Goal: Task Accomplishment & Management: Complete application form

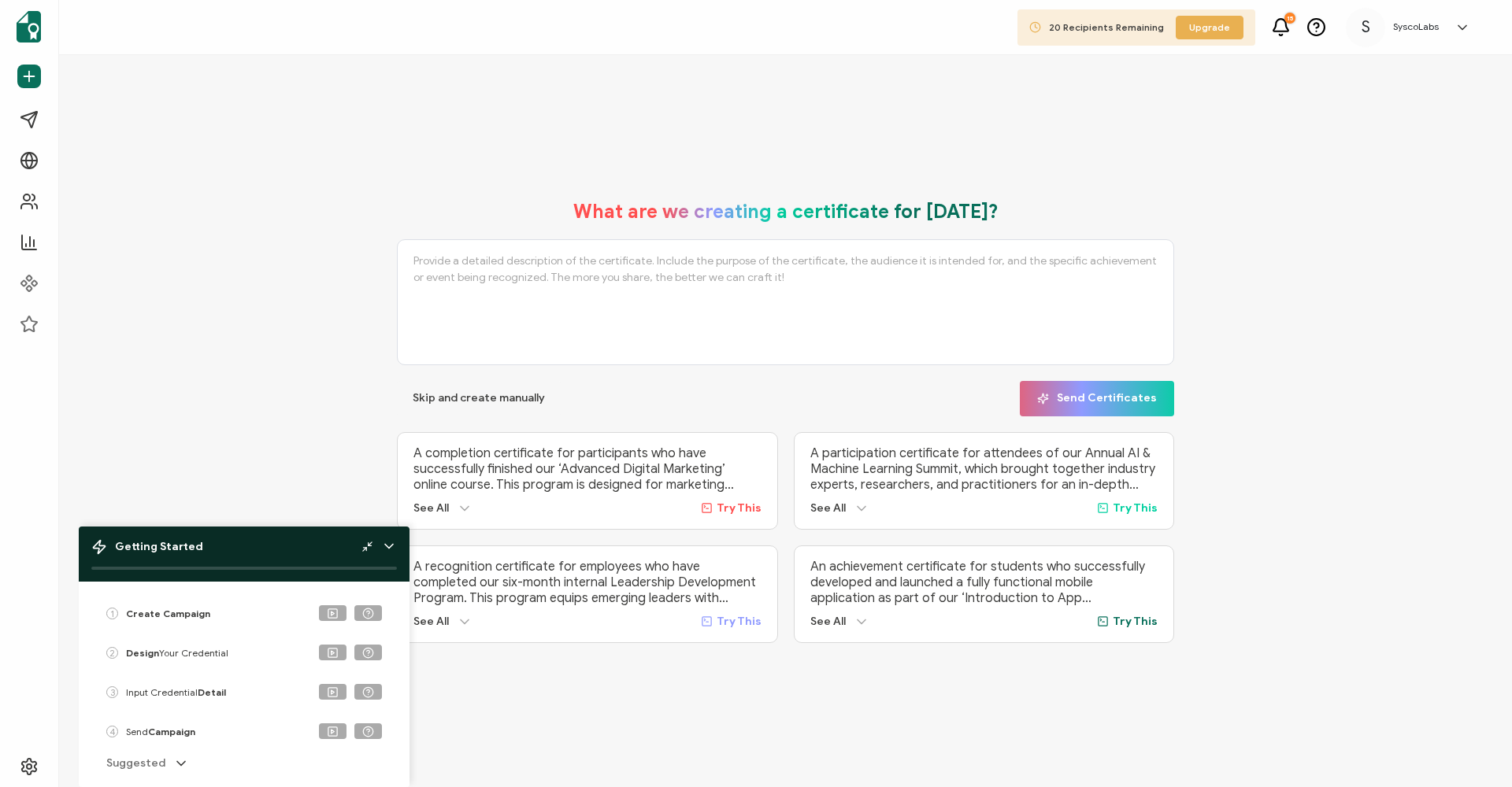
click at [1475, 32] on div "S [PERSON_NAME] [EMAIL_ADDRESS][DOMAIN_NAME] ID: 81439787 S SyscoLabs Create Or…" at bounding box center [1462, 27] width 32 height 16
click at [1456, 25] on icon at bounding box center [1461, 27] width 16 height 16
click at [366, 548] on polyline at bounding box center [366, 548] width 3 height 3
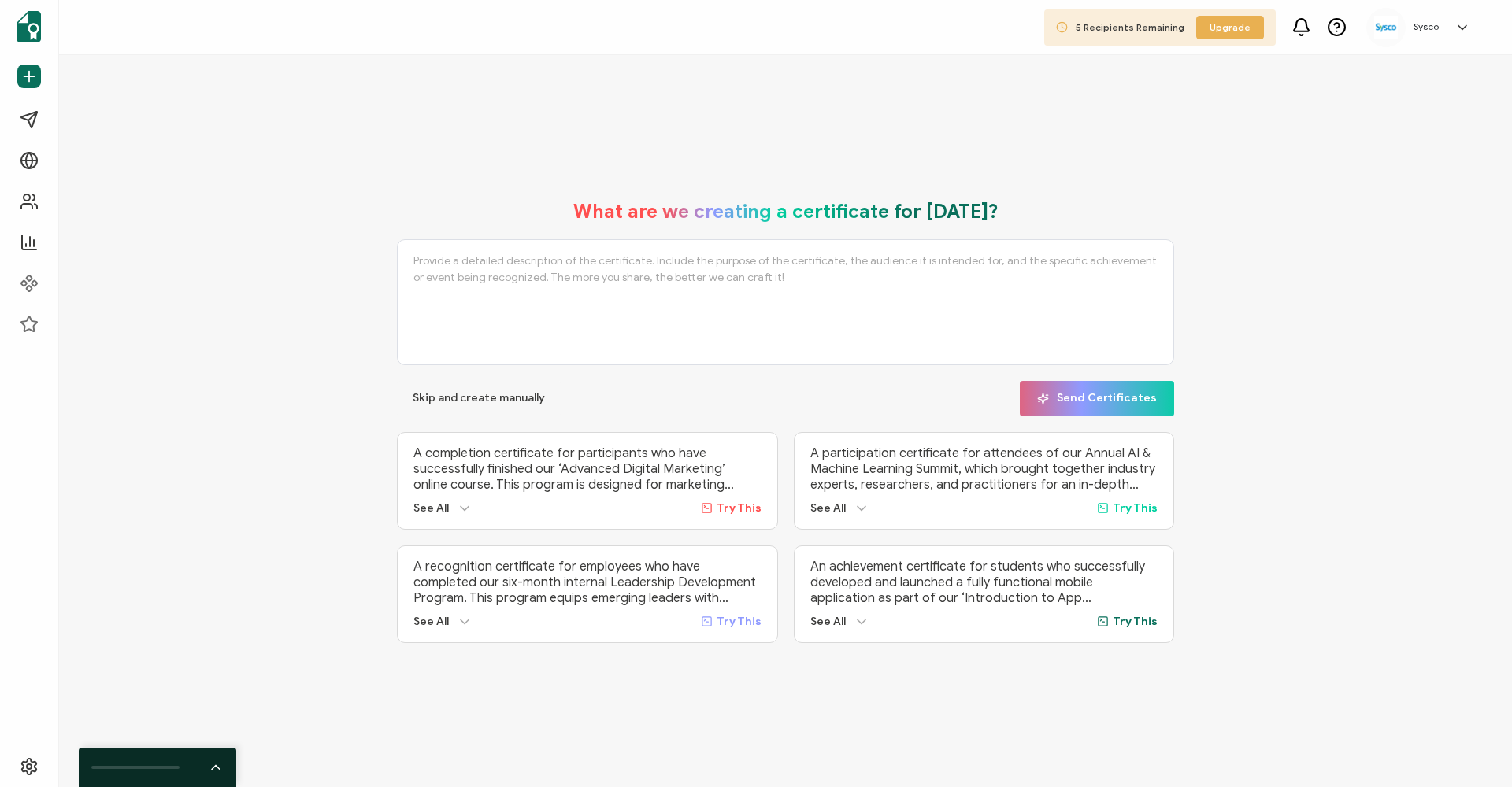
click at [1454, 22] on link at bounding box center [1458, 27] width 24 height 16
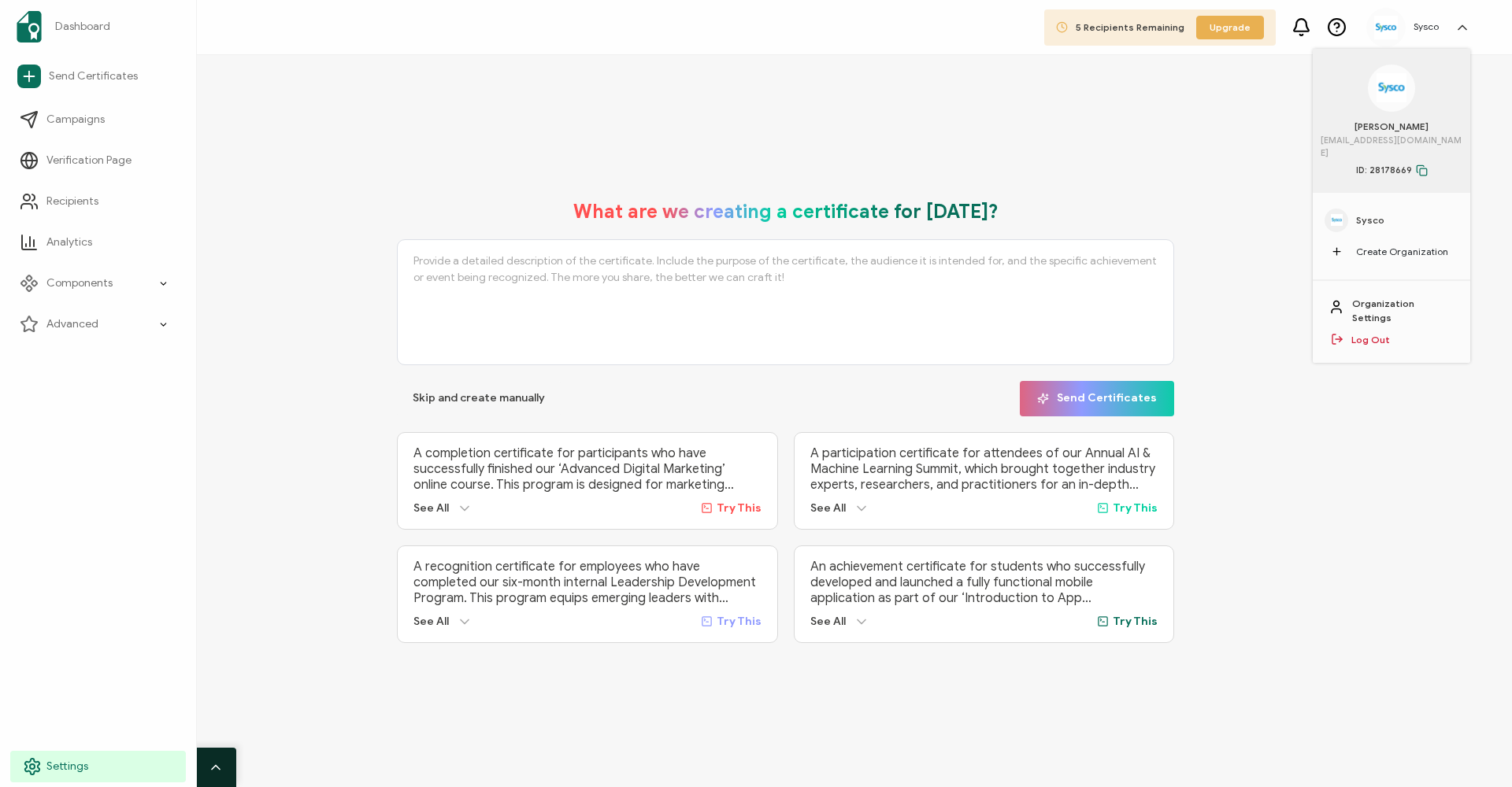
click at [49, 767] on span "Settings" at bounding box center [67, 766] width 42 height 16
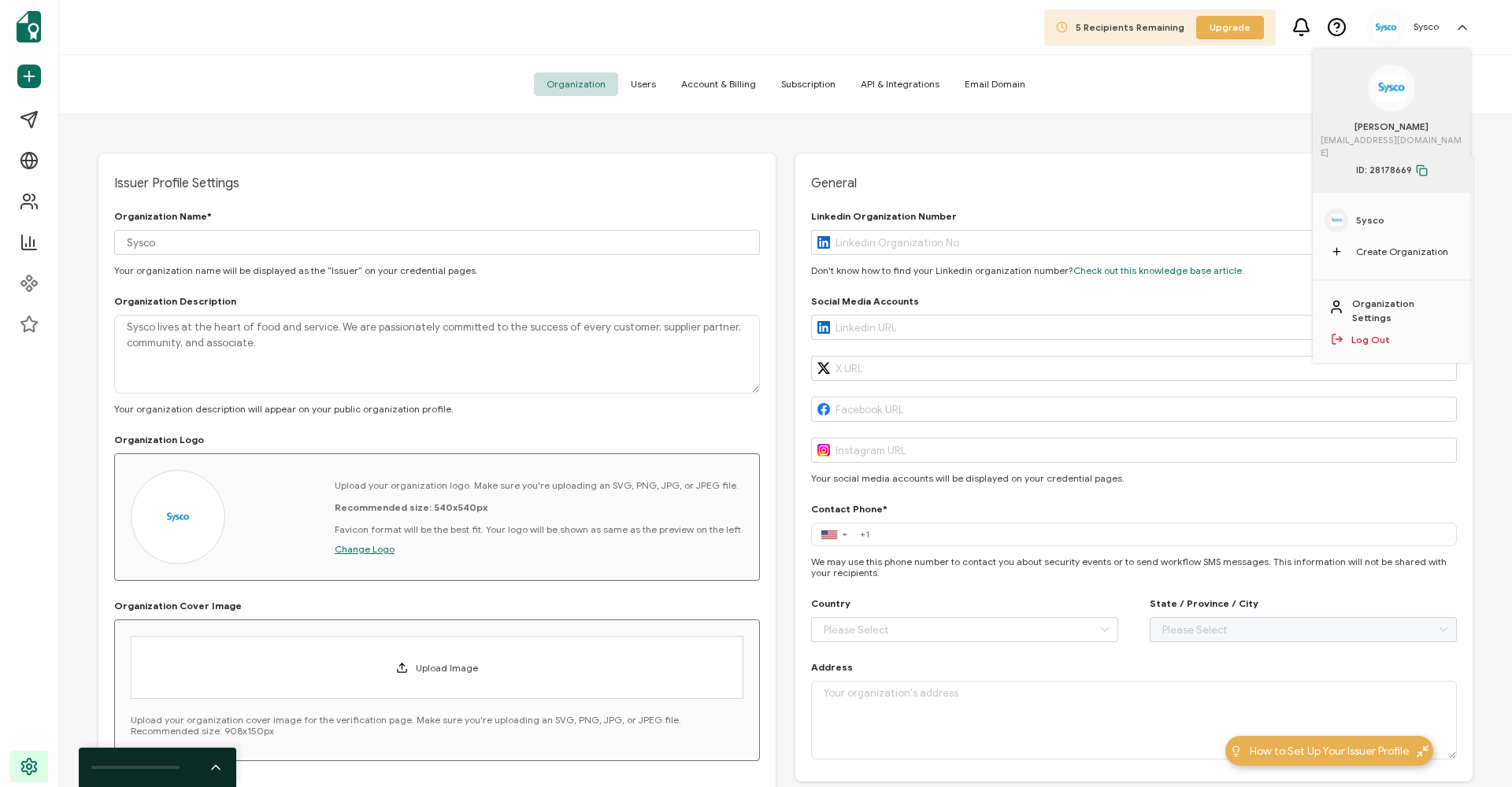
click at [648, 83] on span "Users" at bounding box center [644, 84] width 51 height 24
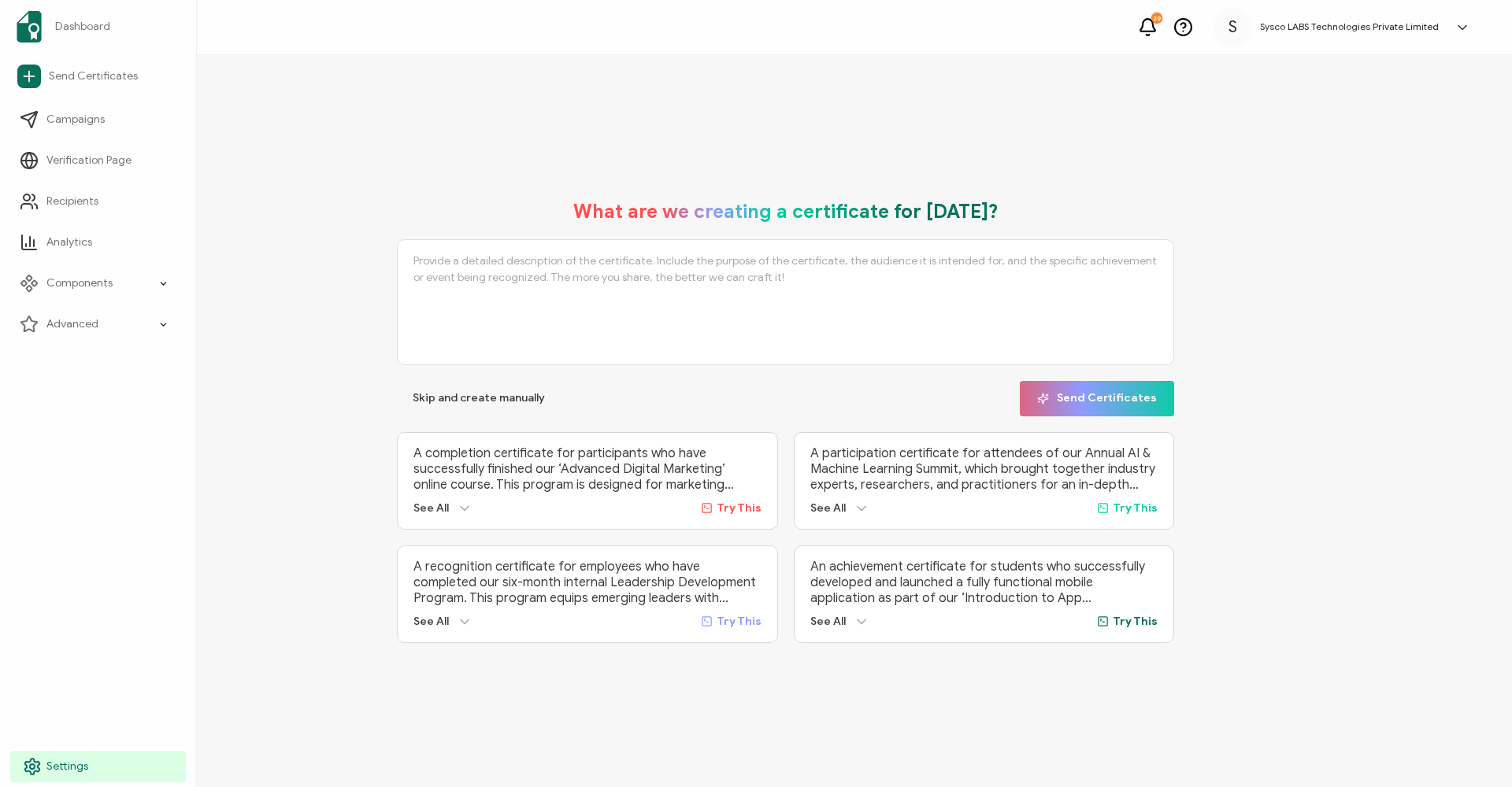
click at [63, 761] on span "Settings" at bounding box center [67, 766] width 42 height 16
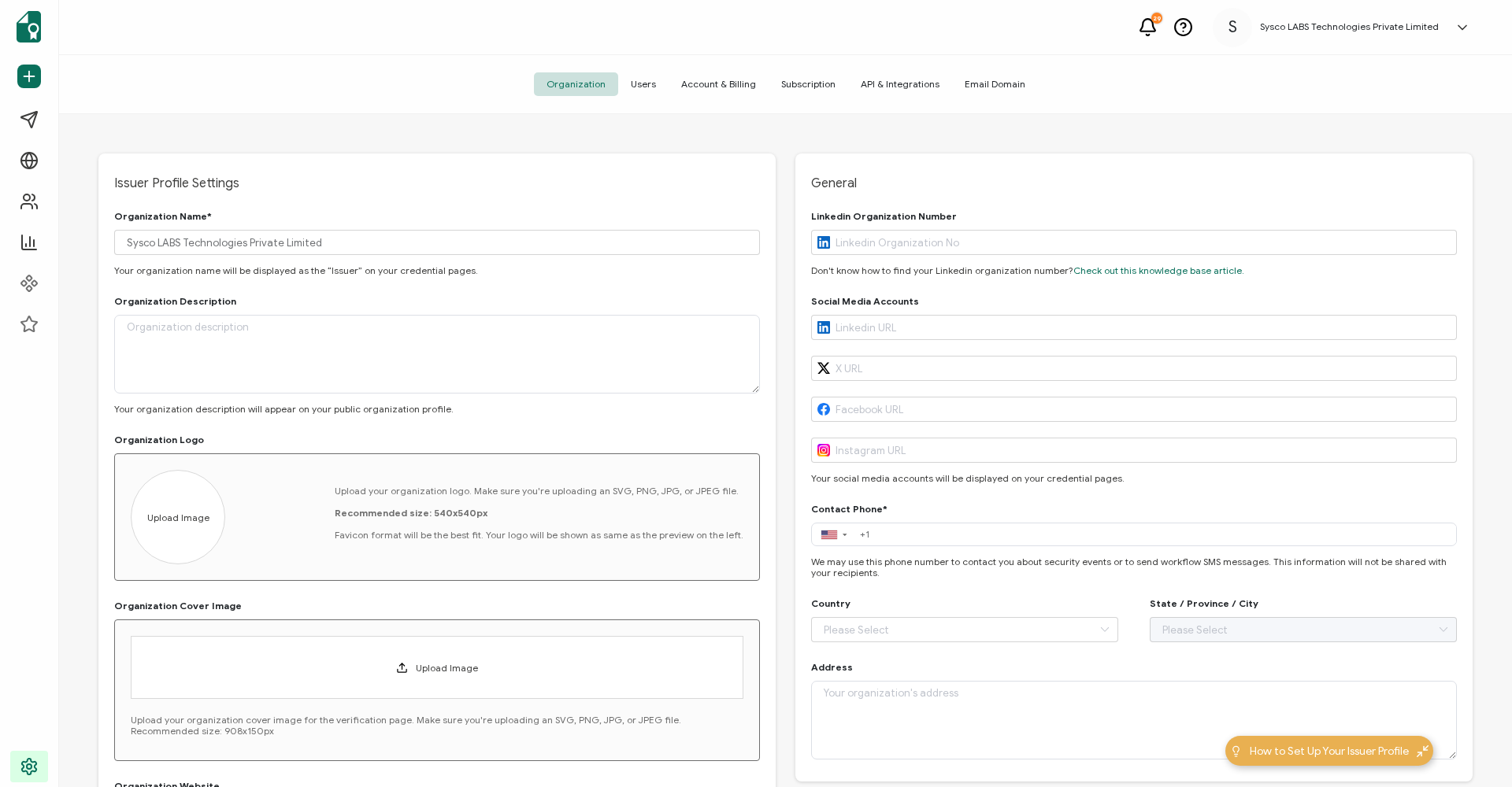
click at [790, 86] on span "Subscription" at bounding box center [808, 84] width 79 height 24
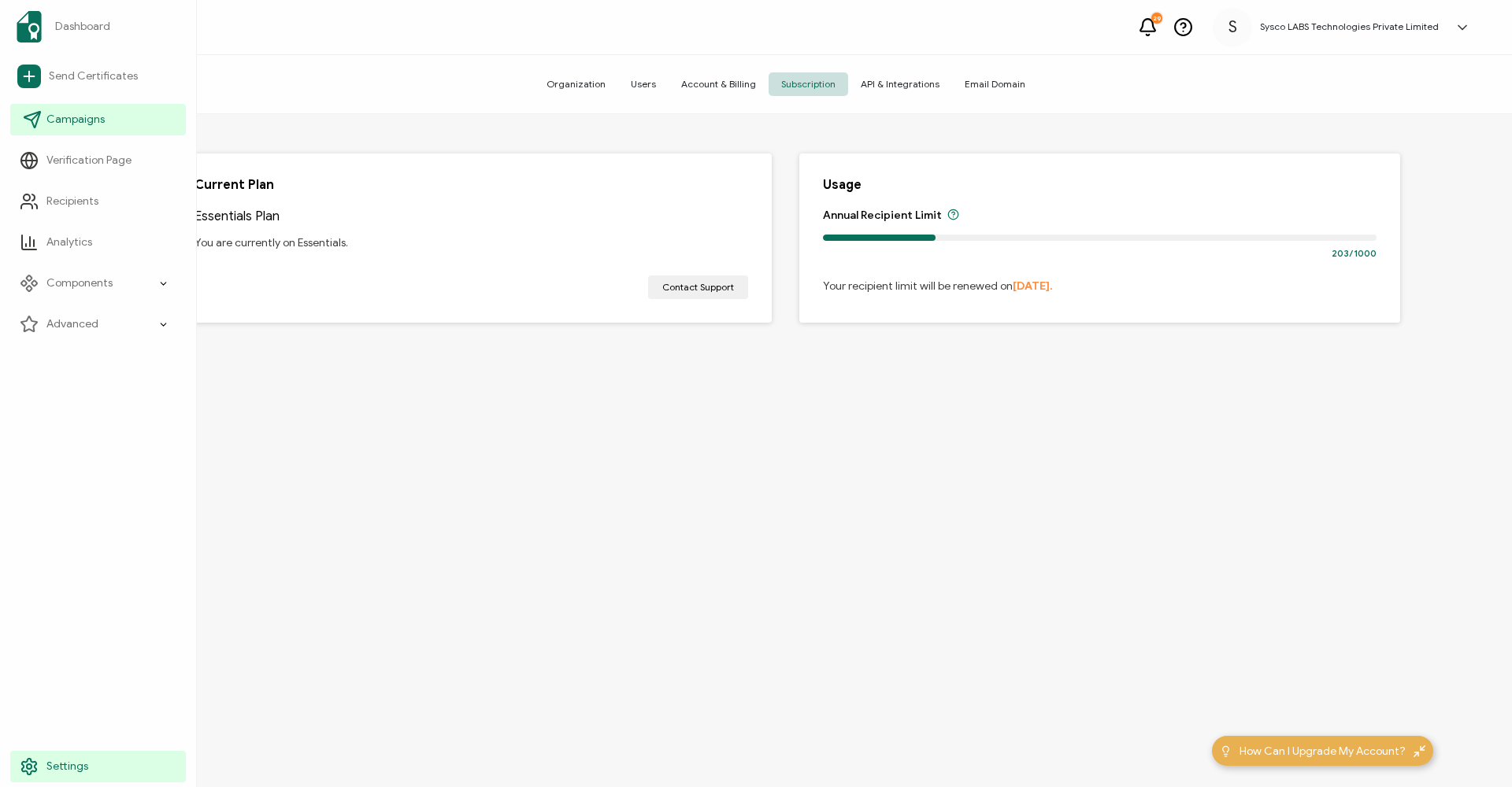
click at [34, 122] on icon at bounding box center [32, 119] width 19 height 19
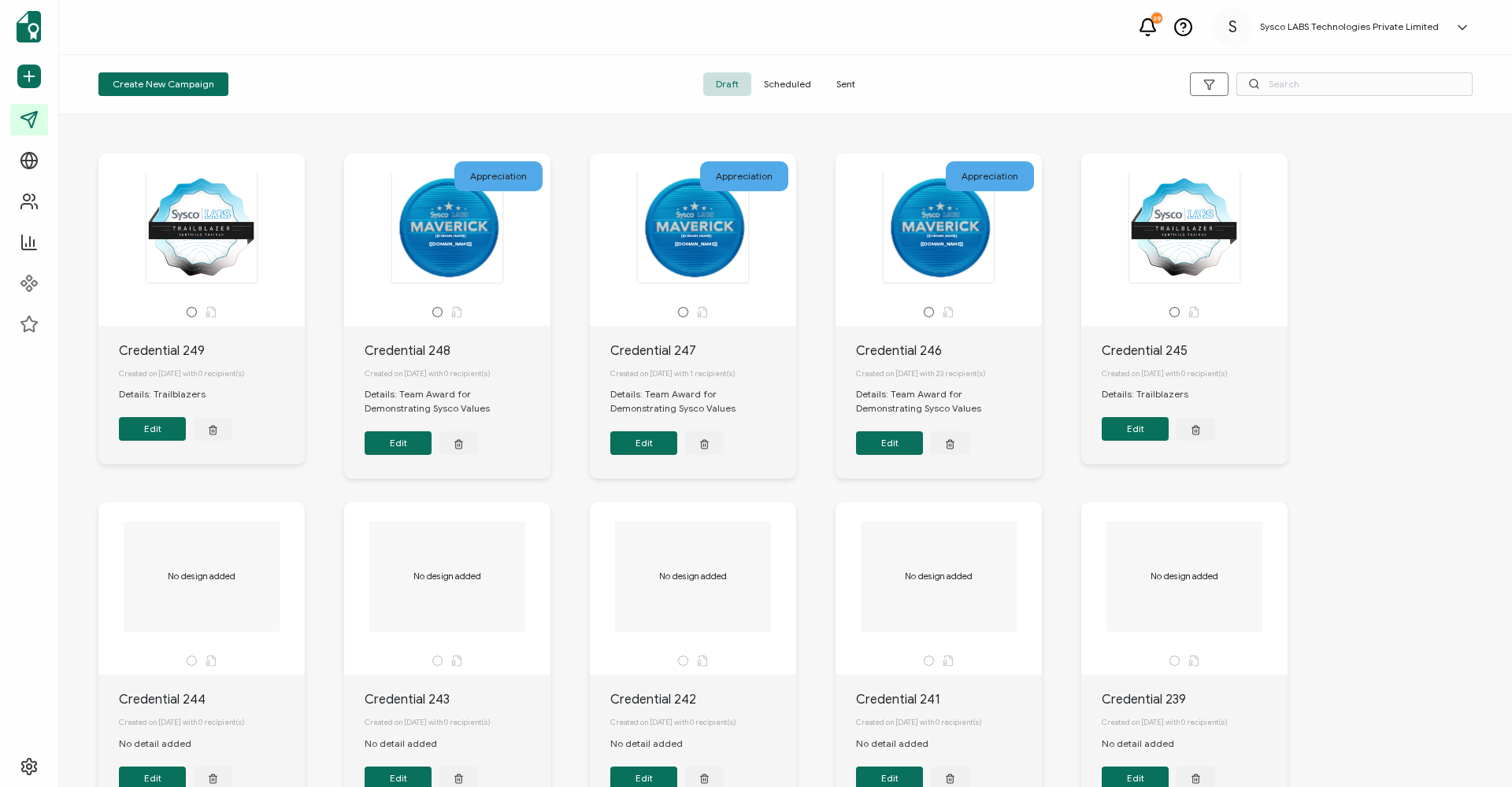
click at [857, 94] on span "Sent" at bounding box center [846, 84] width 44 height 24
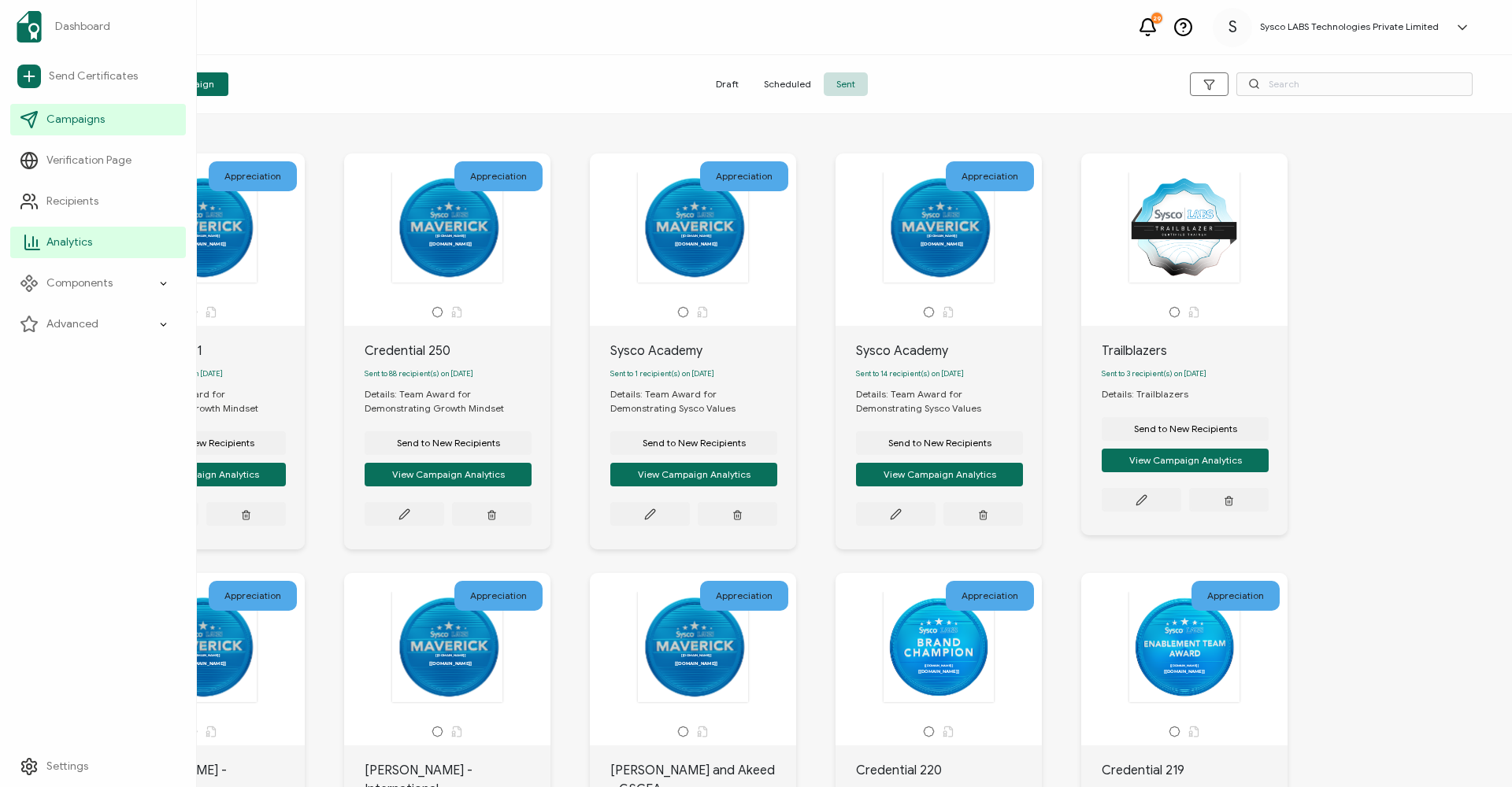
click at [66, 242] on span "Analytics" at bounding box center [70, 242] width 46 height 16
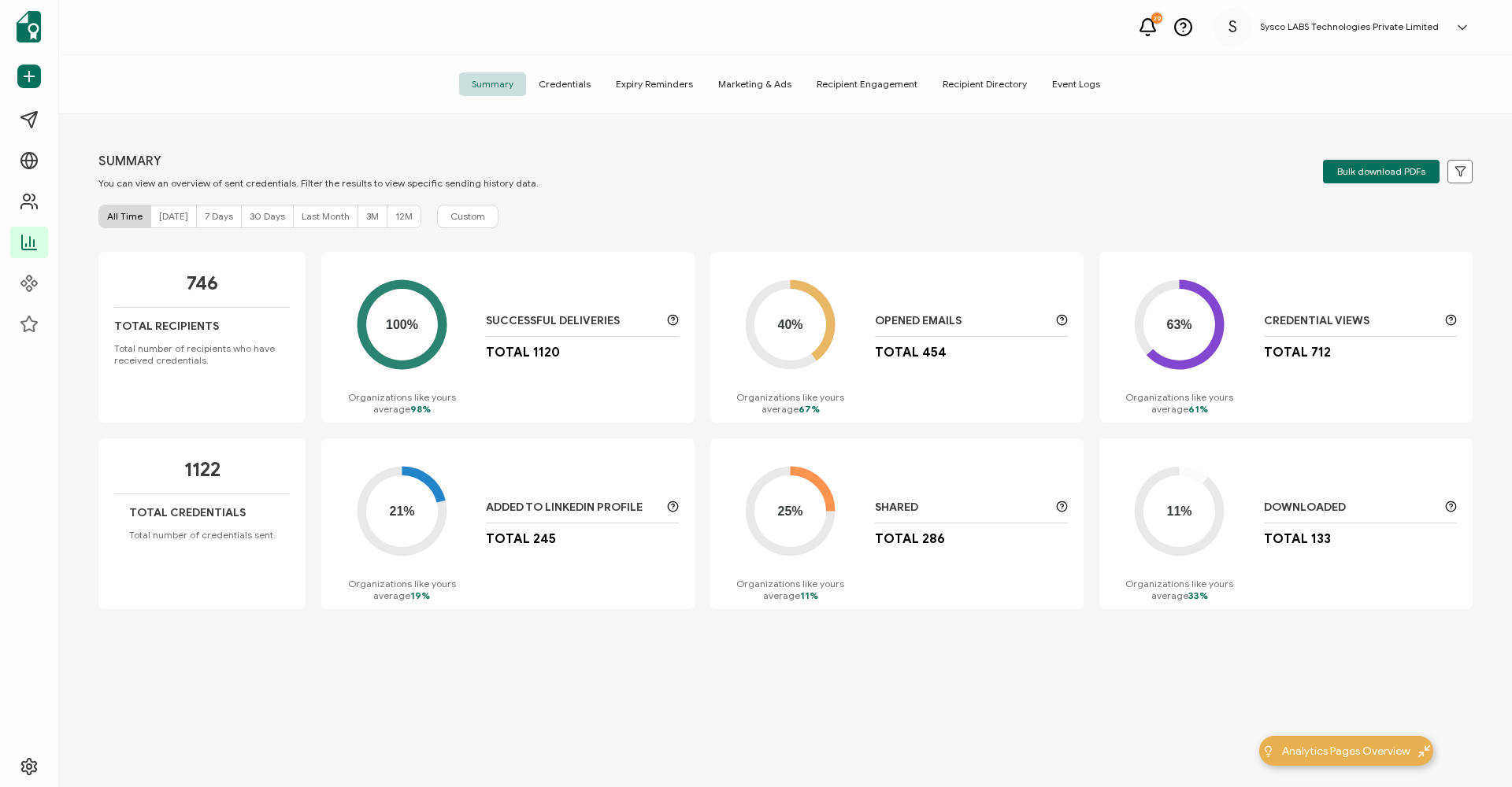
click at [583, 79] on span "Credentials" at bounding box center [564, 84] width 77 height 24
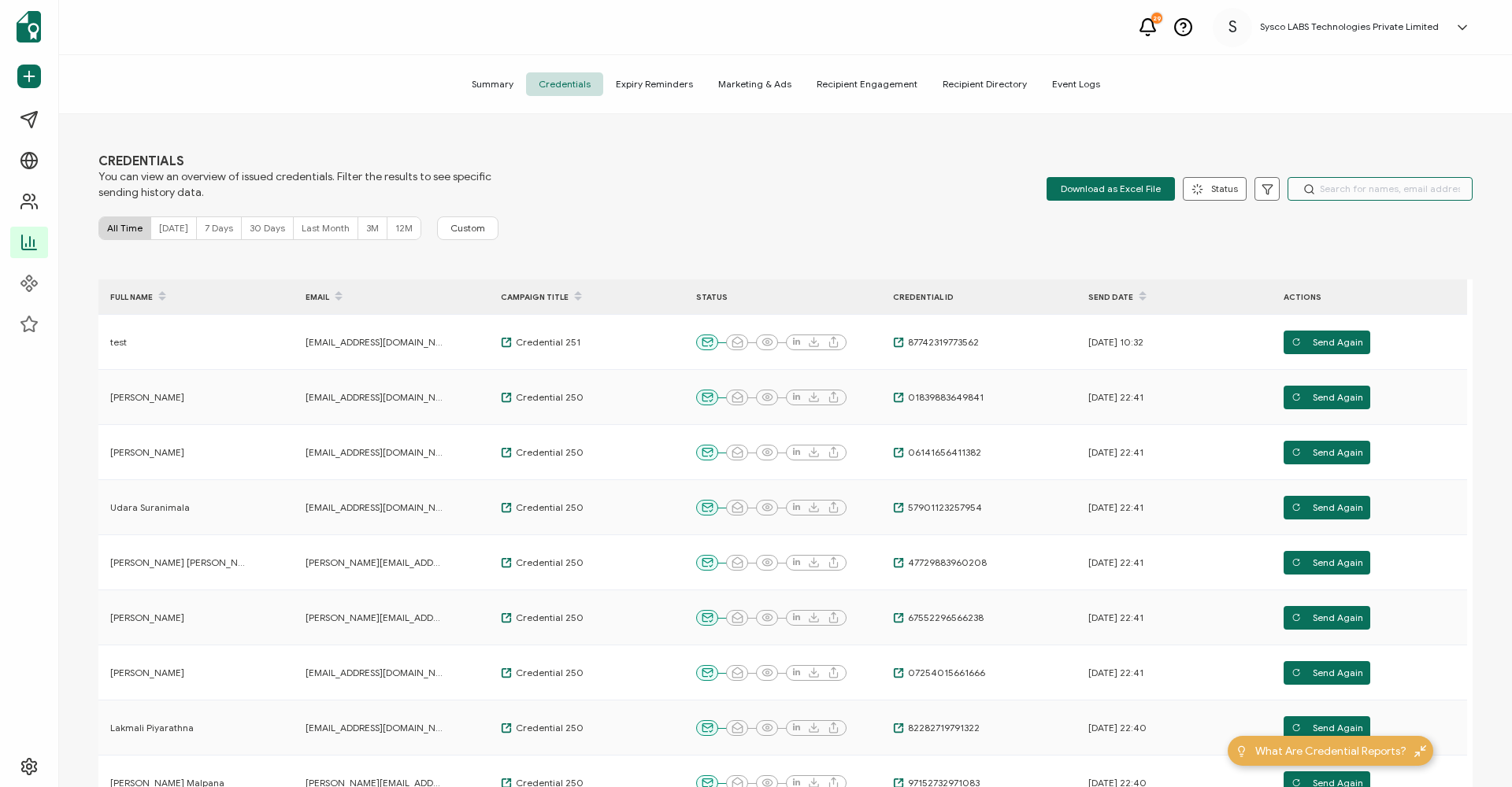
click at [1317, 186] on input "text" at bounding box center [1380, 189] width 185 height 24
paste input "ruchini.weerawardena@sysco.com"
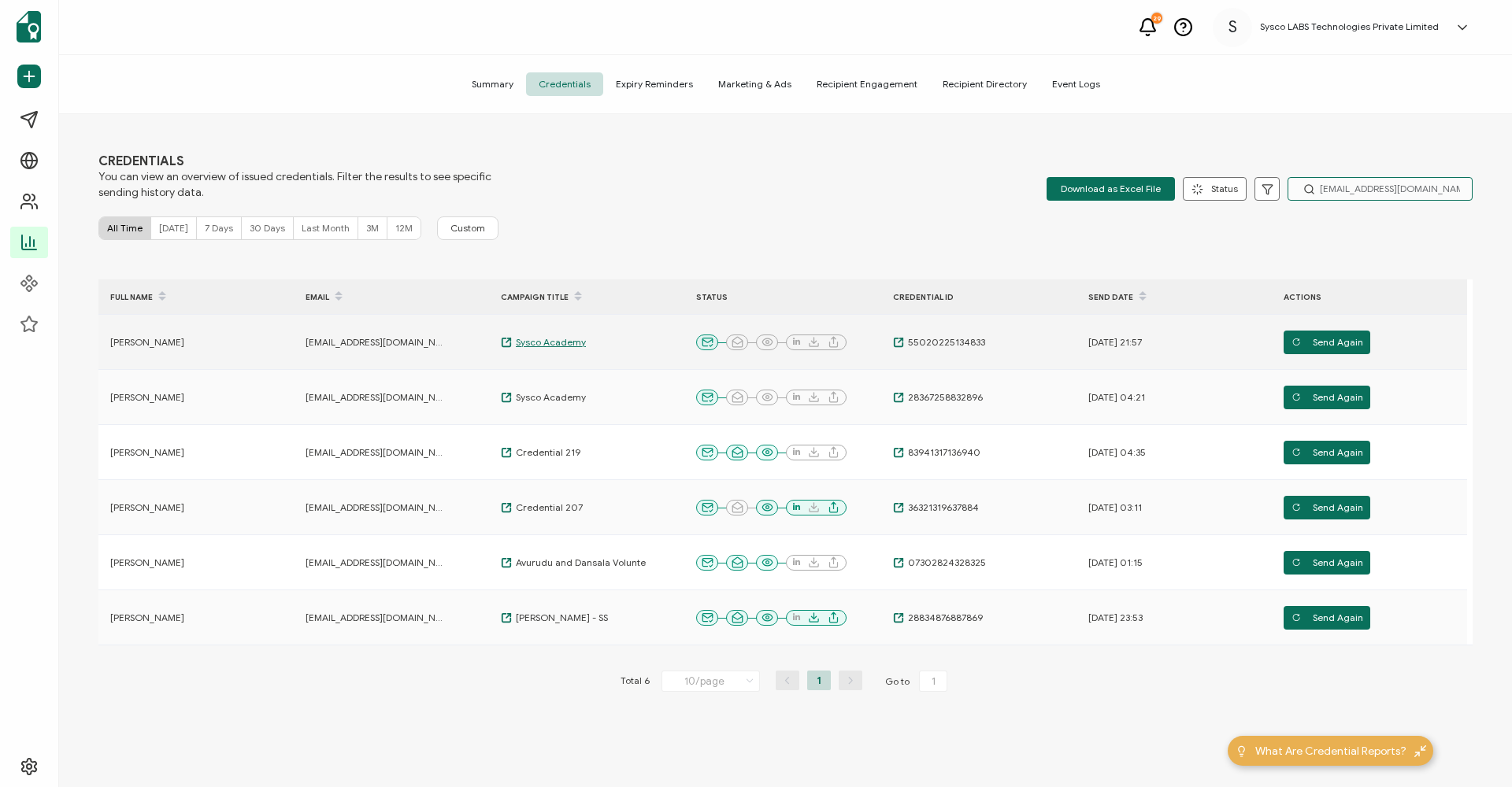
type input "ruchini.weerawardena@sysco.com"
click at [559, 337] on span "Sysco Academy" at bounding box center [549, 342] width 74 height 12
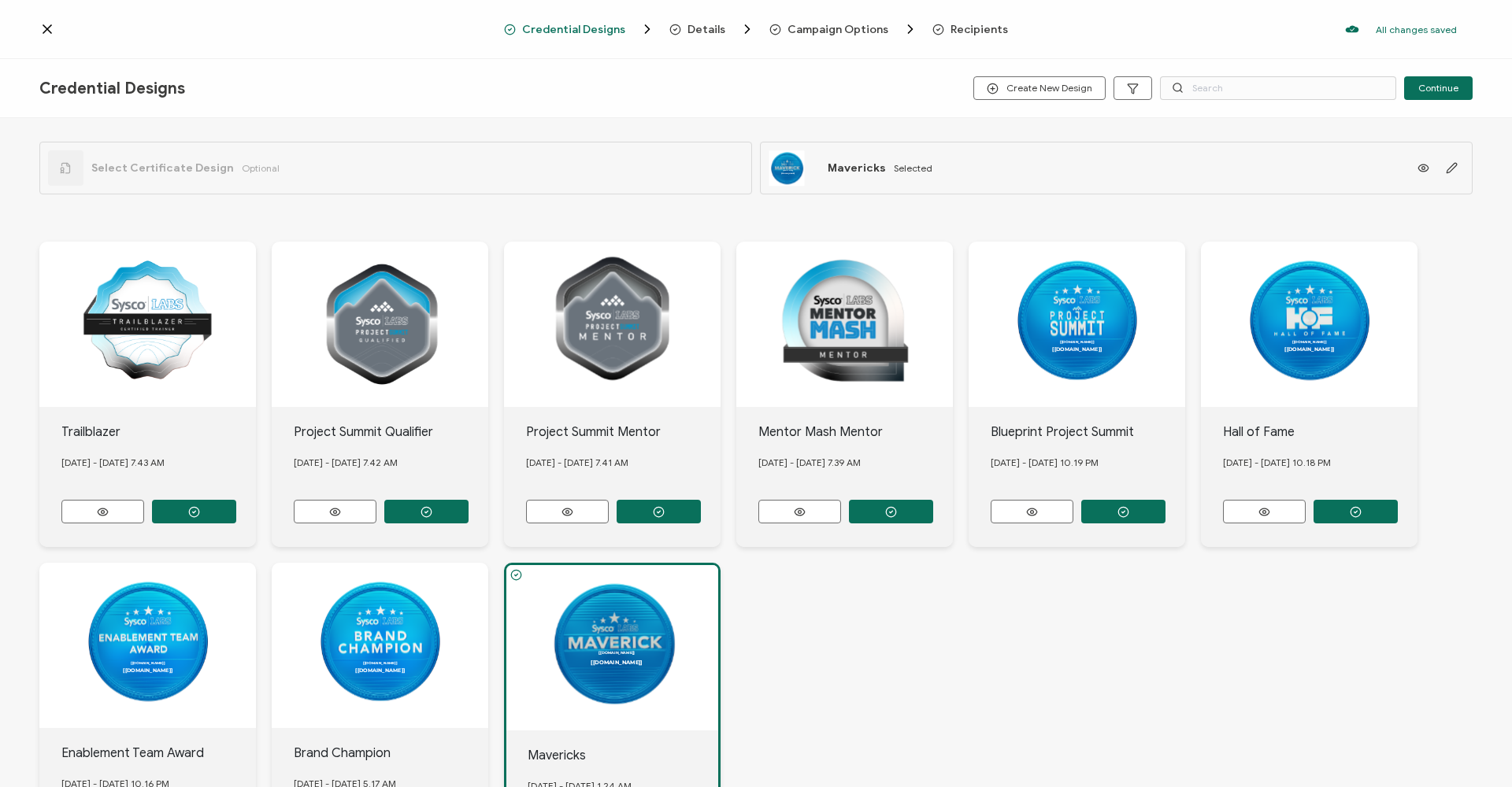
click at [976, 29] on span "Recipients" at bounding box center [979, 29] width 57 height 11
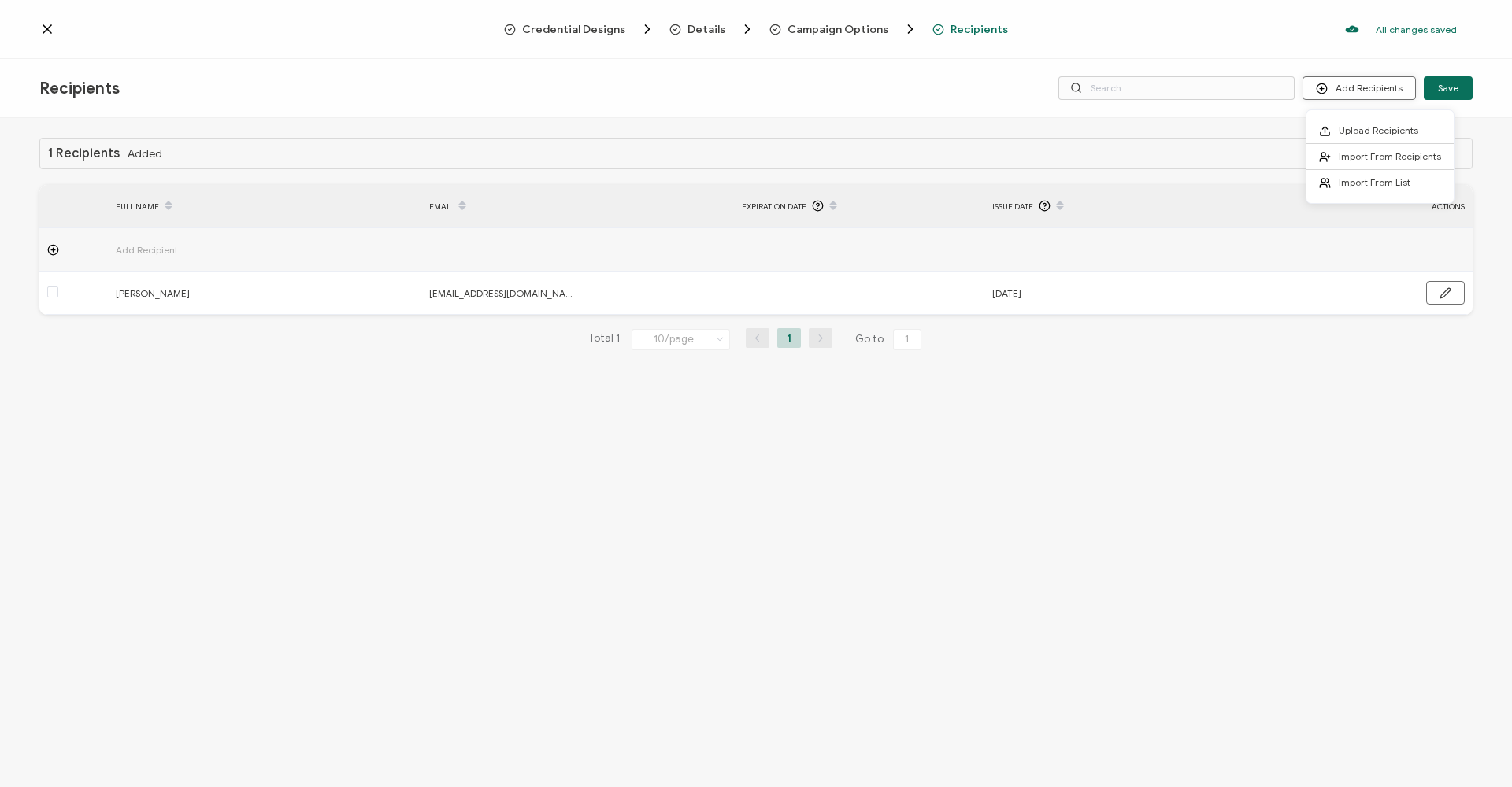
click at [1364, 92] on button "Add Recipients" at bounding box center [1359, 87] width 114 height 24
click at [220, 436] on div "1 Recipients Added FULL NAME EMAIL Expiration Date Issue Date ACTIONS Add Recip…" at bounding box center [756, 454] width 1512 height 673
click at [128, 243] on span "Add Recipient" at bounding box center [191, 250] width 150 height 18
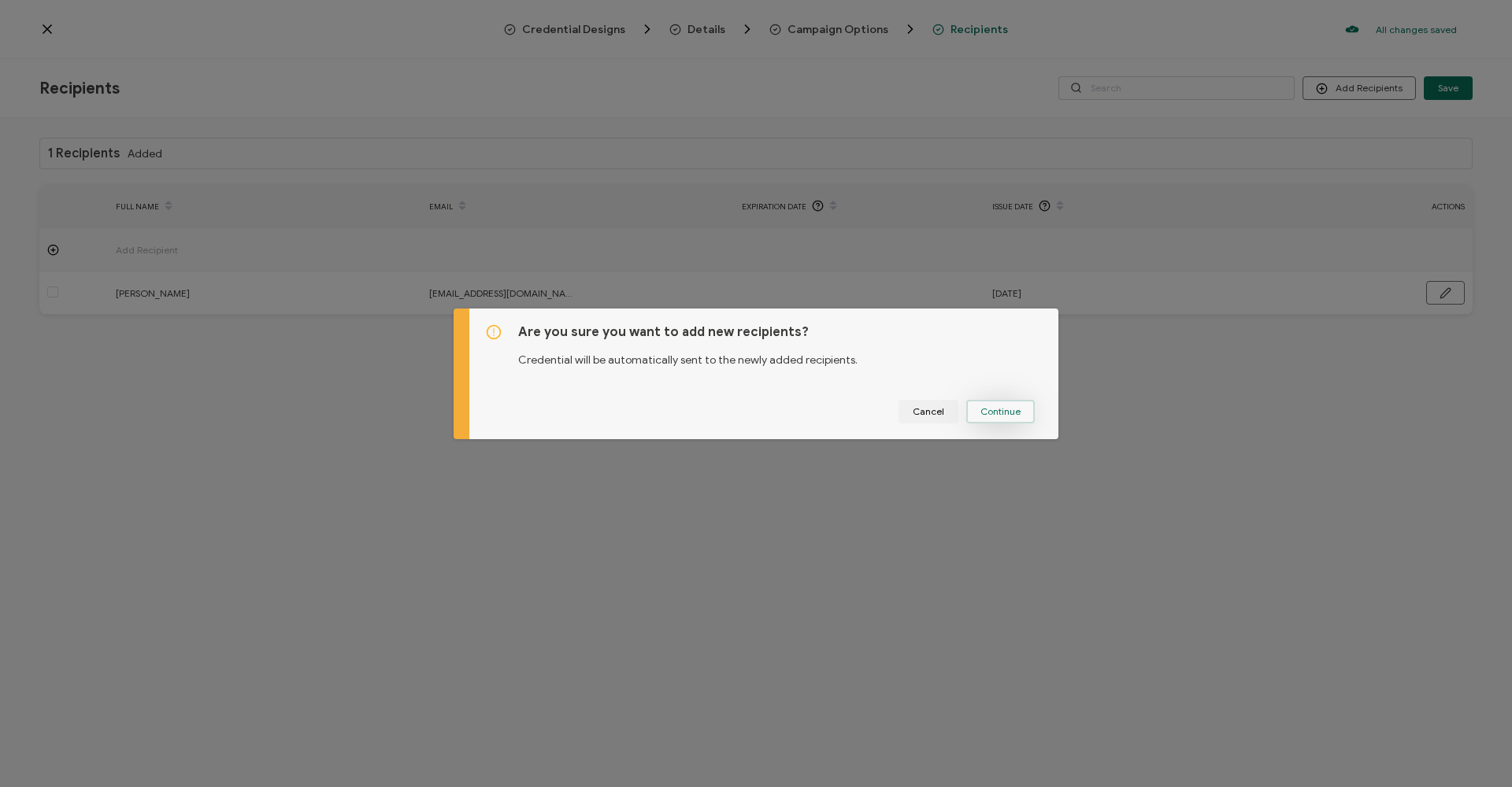
click at [994, 412] on span "Continue" at bounding box center [1000, 412] width 40 height 10
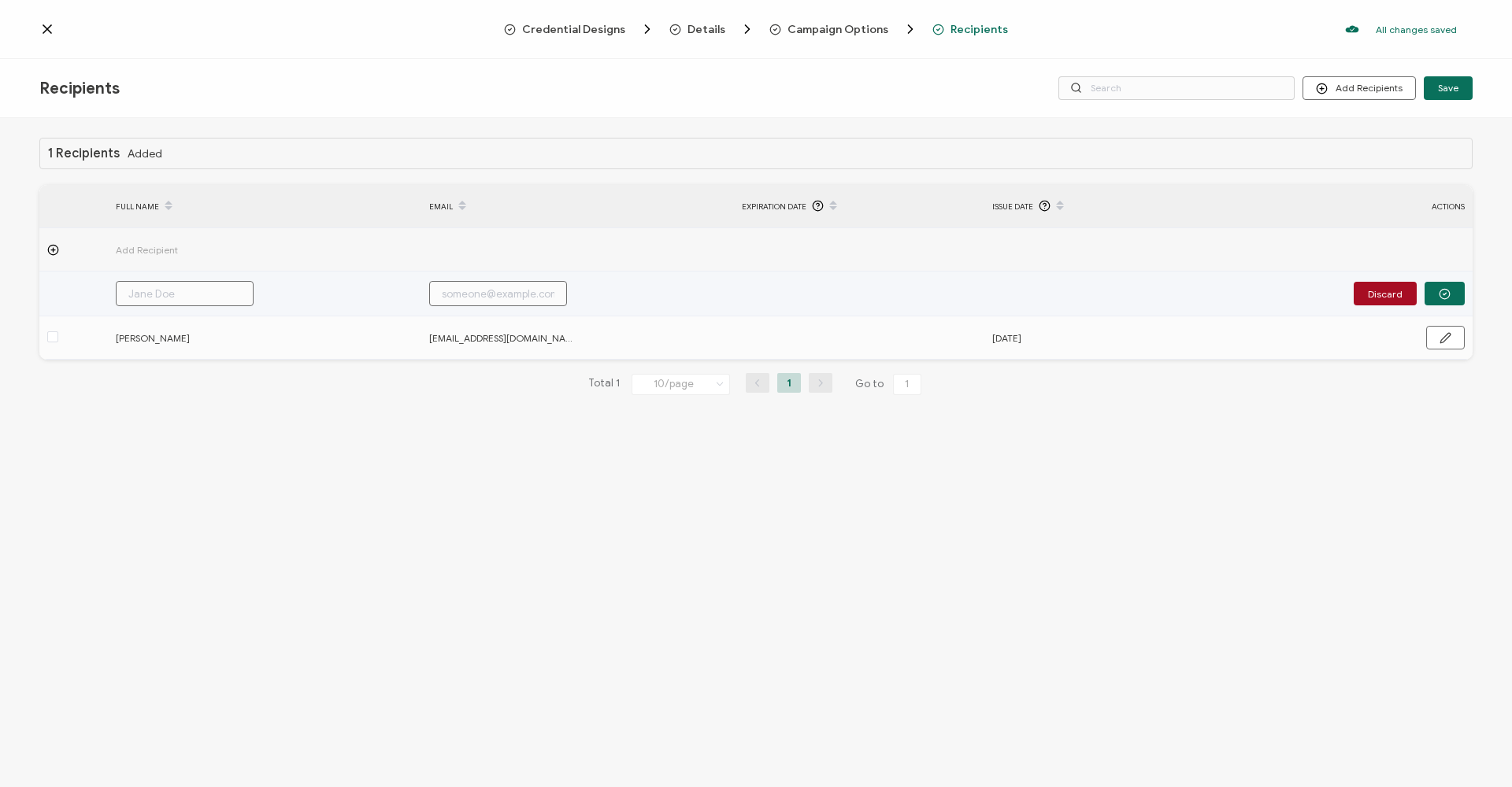
click at [200, 293] on input "text" at bounding box center [185, 293] width 138 height 25
type input "C"
type input "Ce"
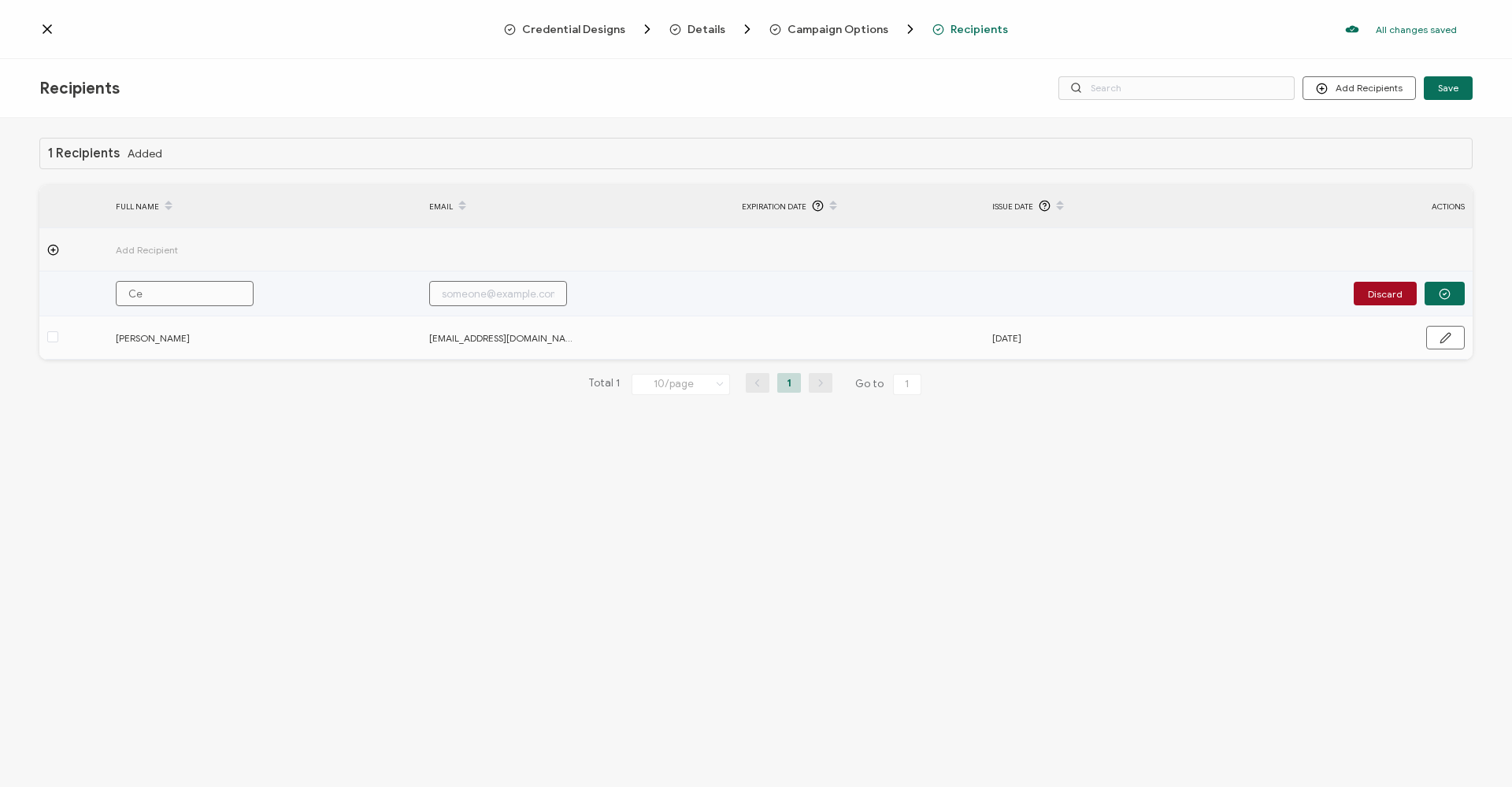
type input "Cey"
type input "Ceyh"
type input "Ceyhu"
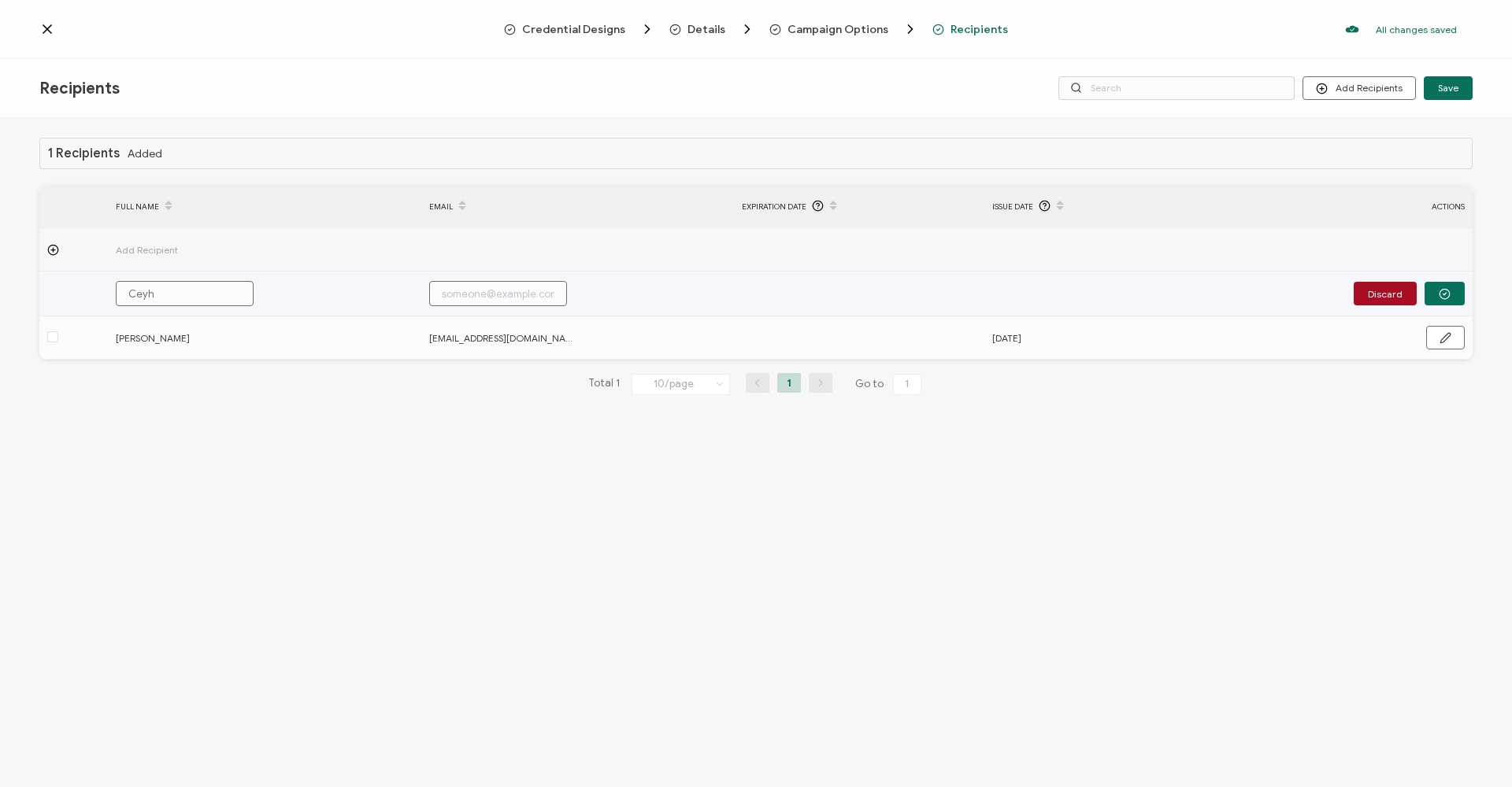
type input "Ceyhu"
type input "Ceyhun"
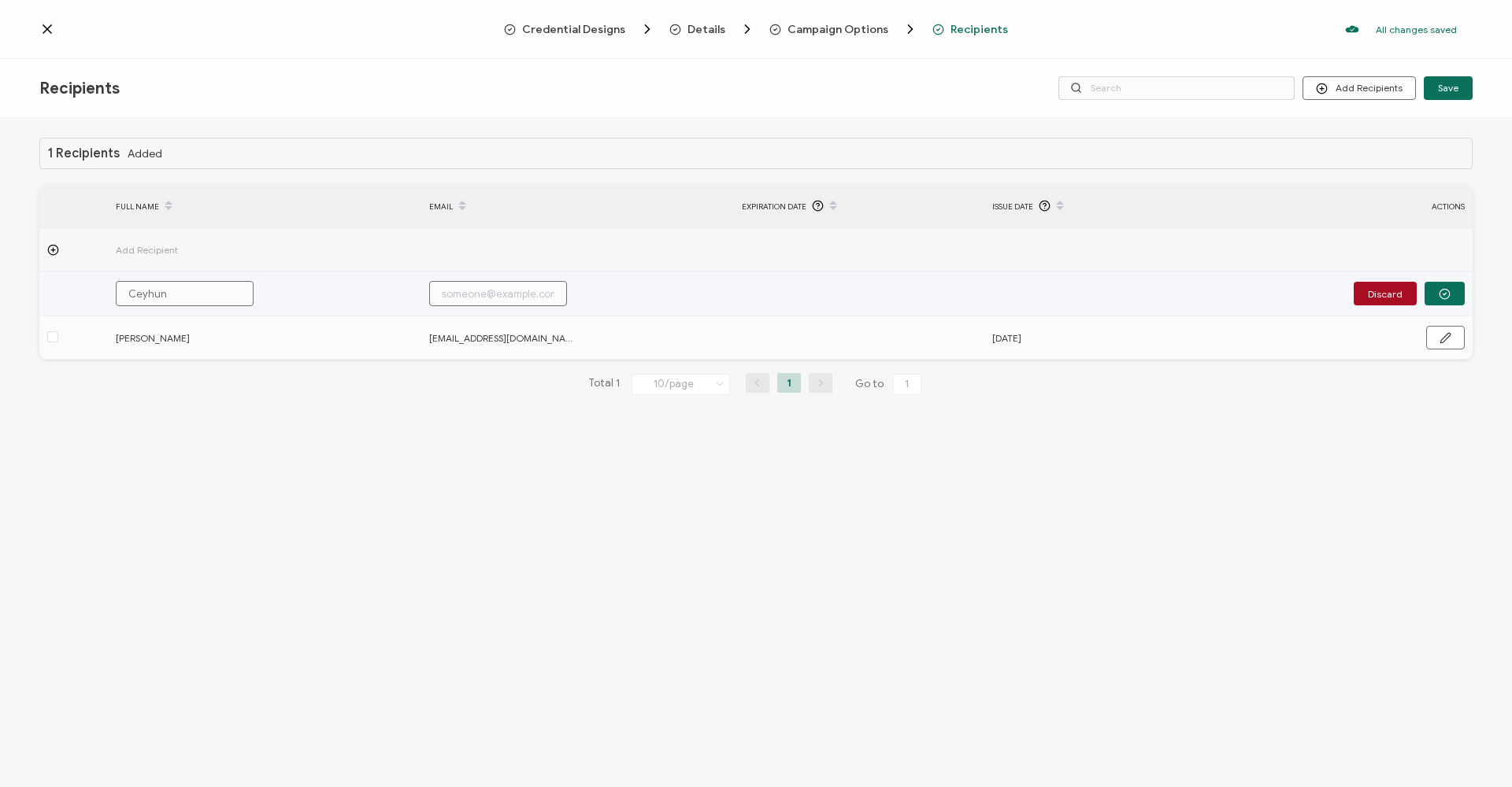
type input "Ceyhun A"
type input "Ceyhun As"
type input "Ceyhun Asl"
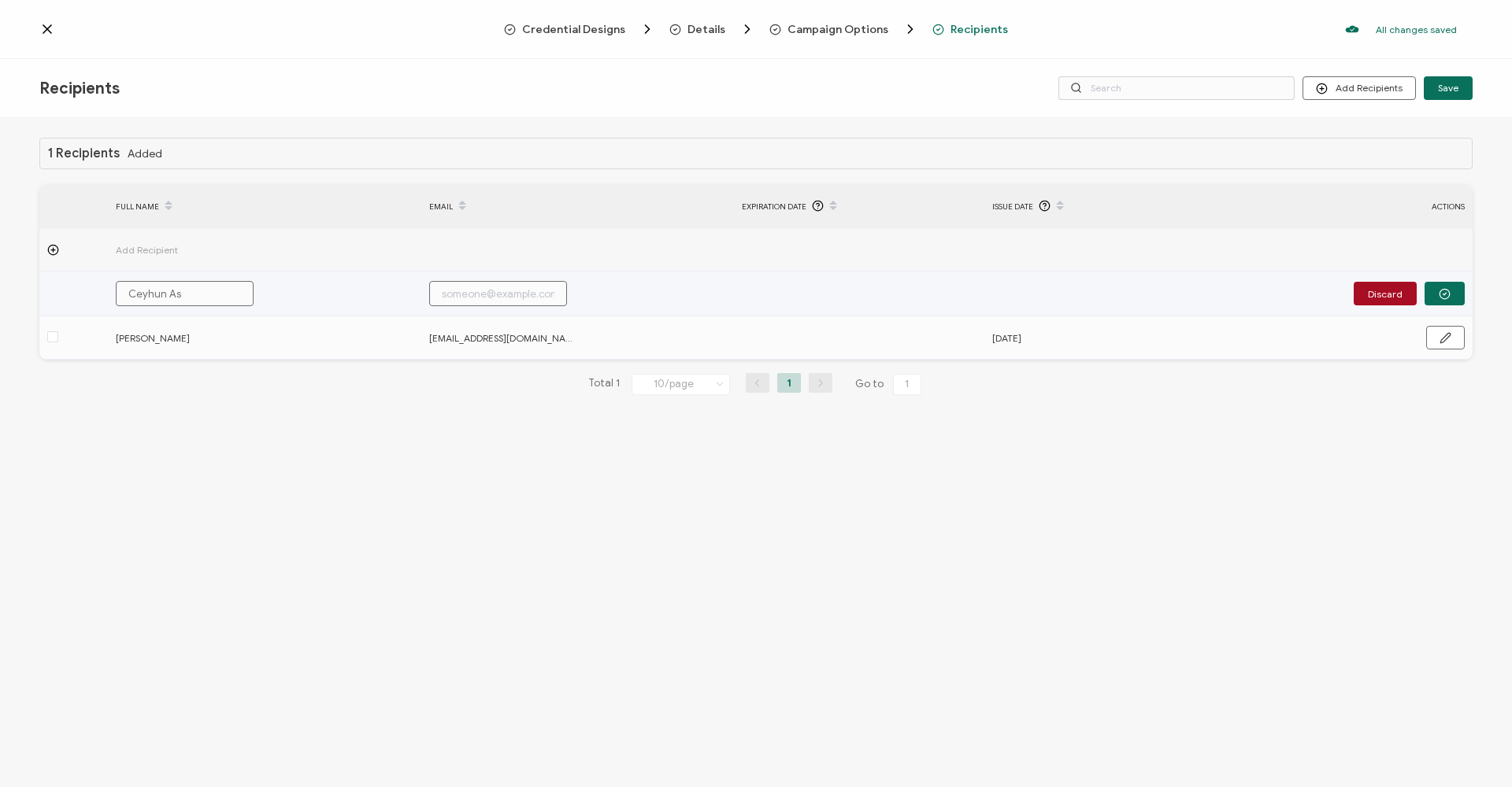
type input "Ceyhun Asl"
type input "Ceyhun Asla"
type input "Ceyhun Aslan"
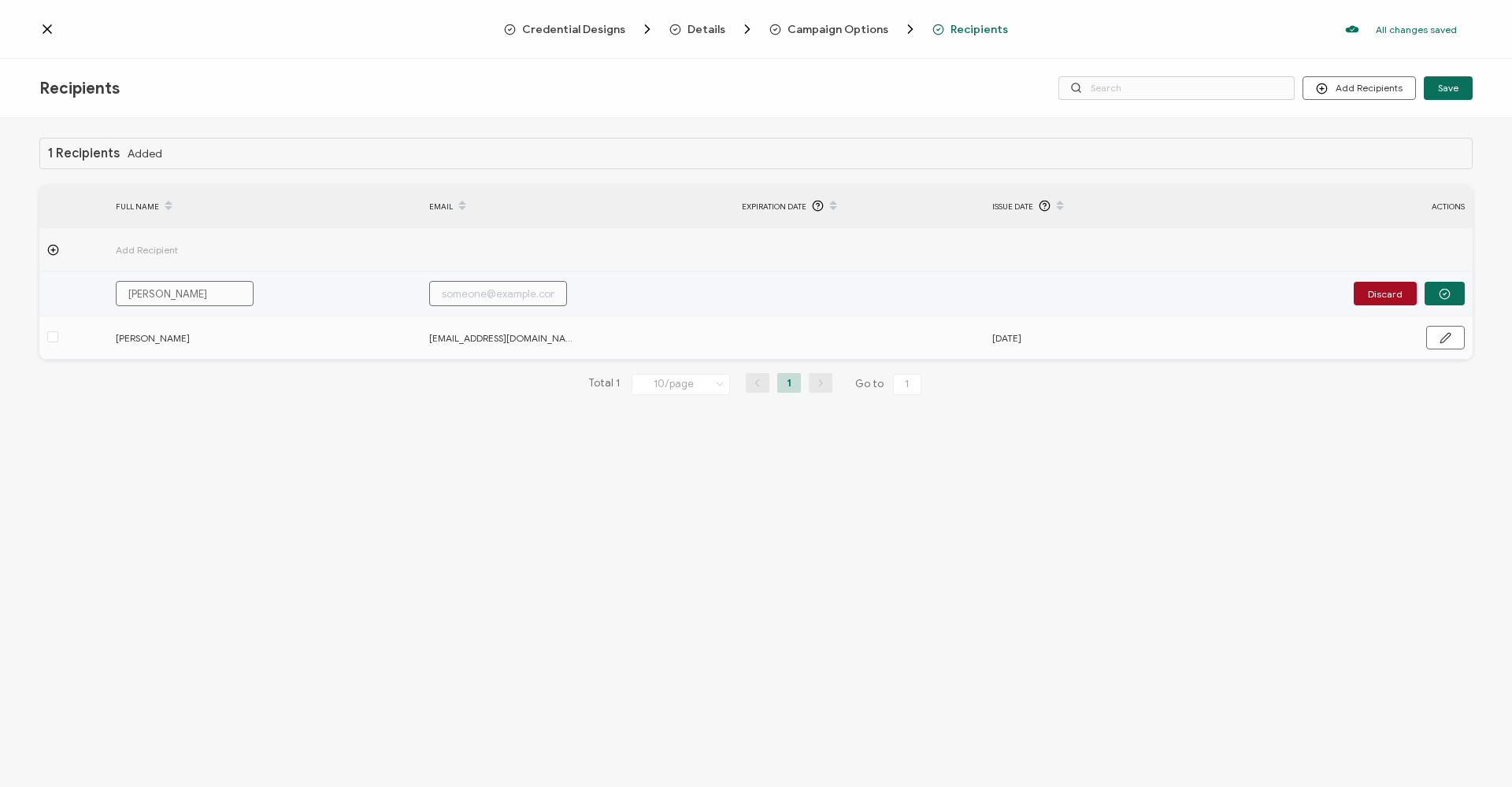
type input "Ceyhun Aslan"
type input "c"
type input "ce"
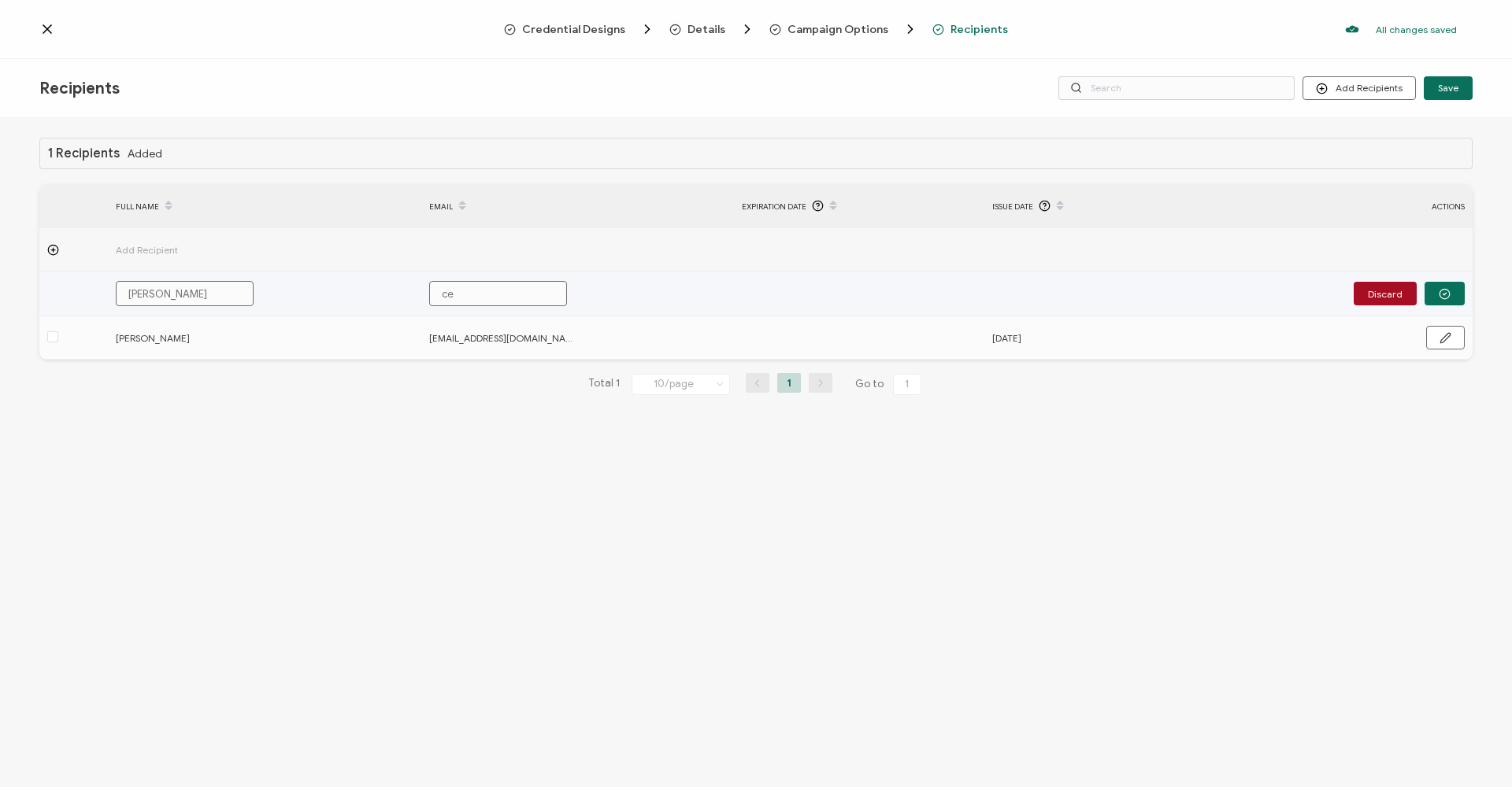
type input "cey"
type input "ceyh"
type input "ceyhu"
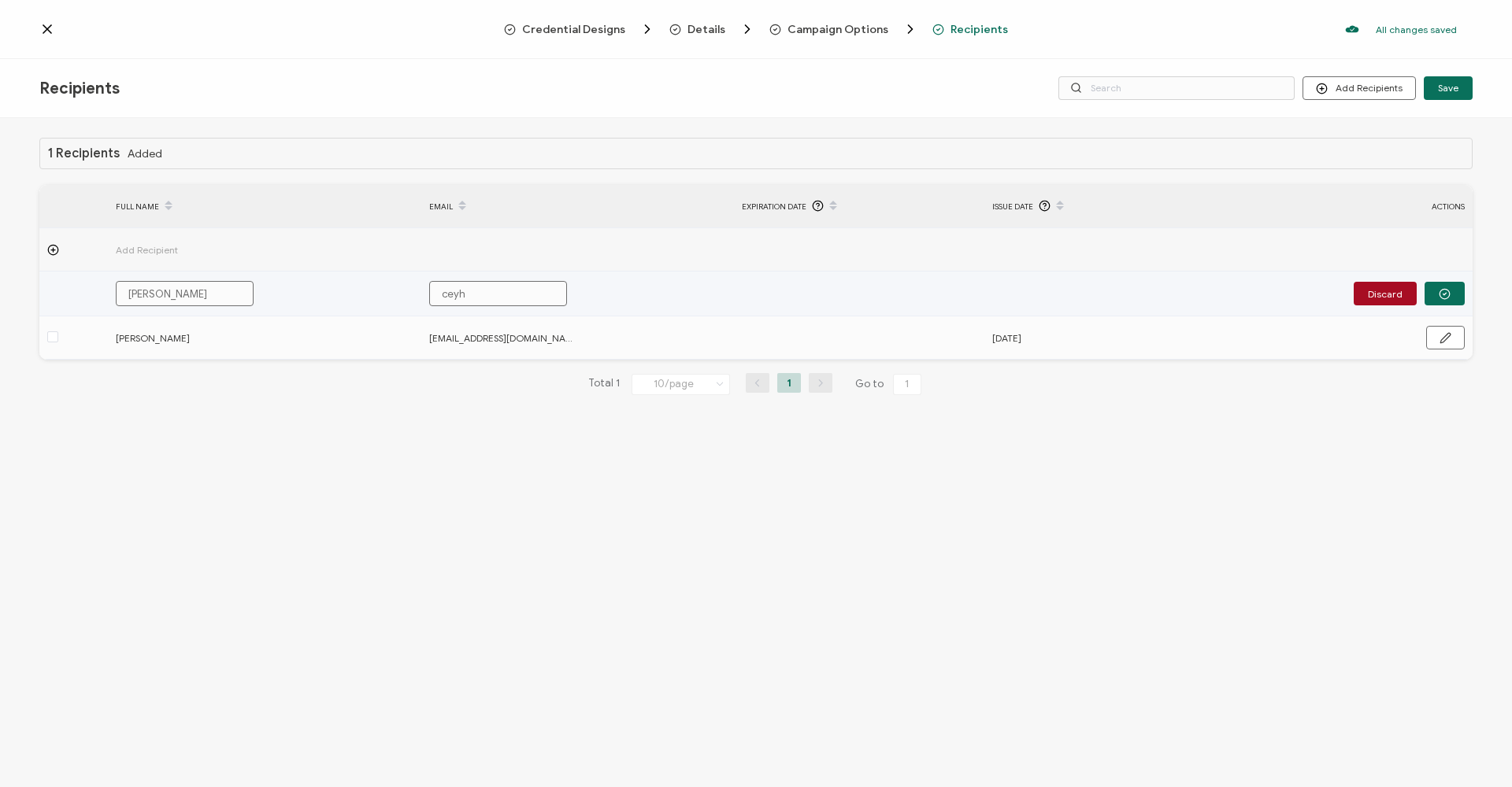
type input "ceyhu"
type input "ceyhun"
type input "ceyhun@"
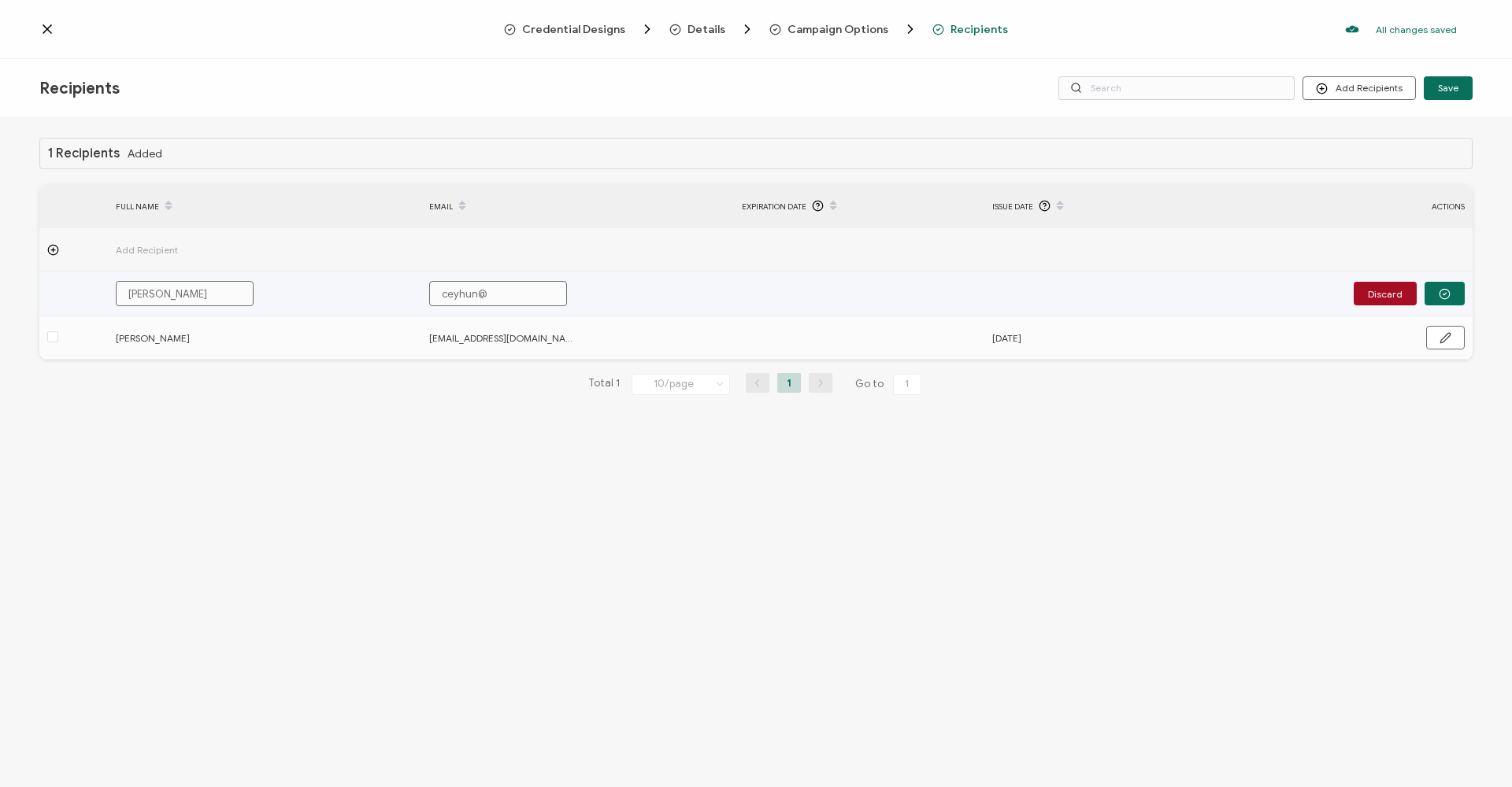
type input "ceyhun@s"
type input "ceyhun@se"
type input "ceyhun@ser"
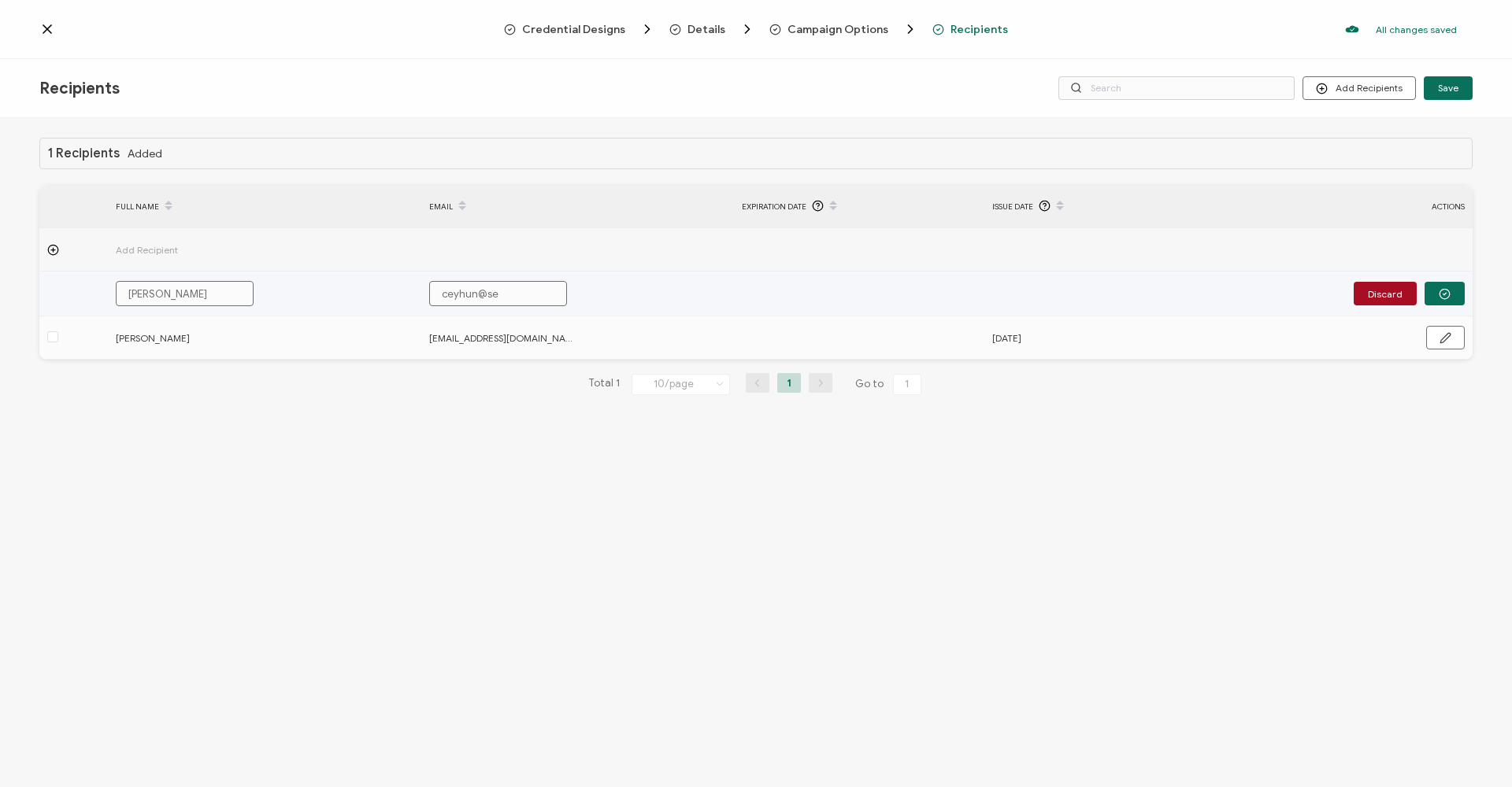
type input "ceyhun@ser"
type input "ceyhun@sert"
type input "ceyhun@serti"
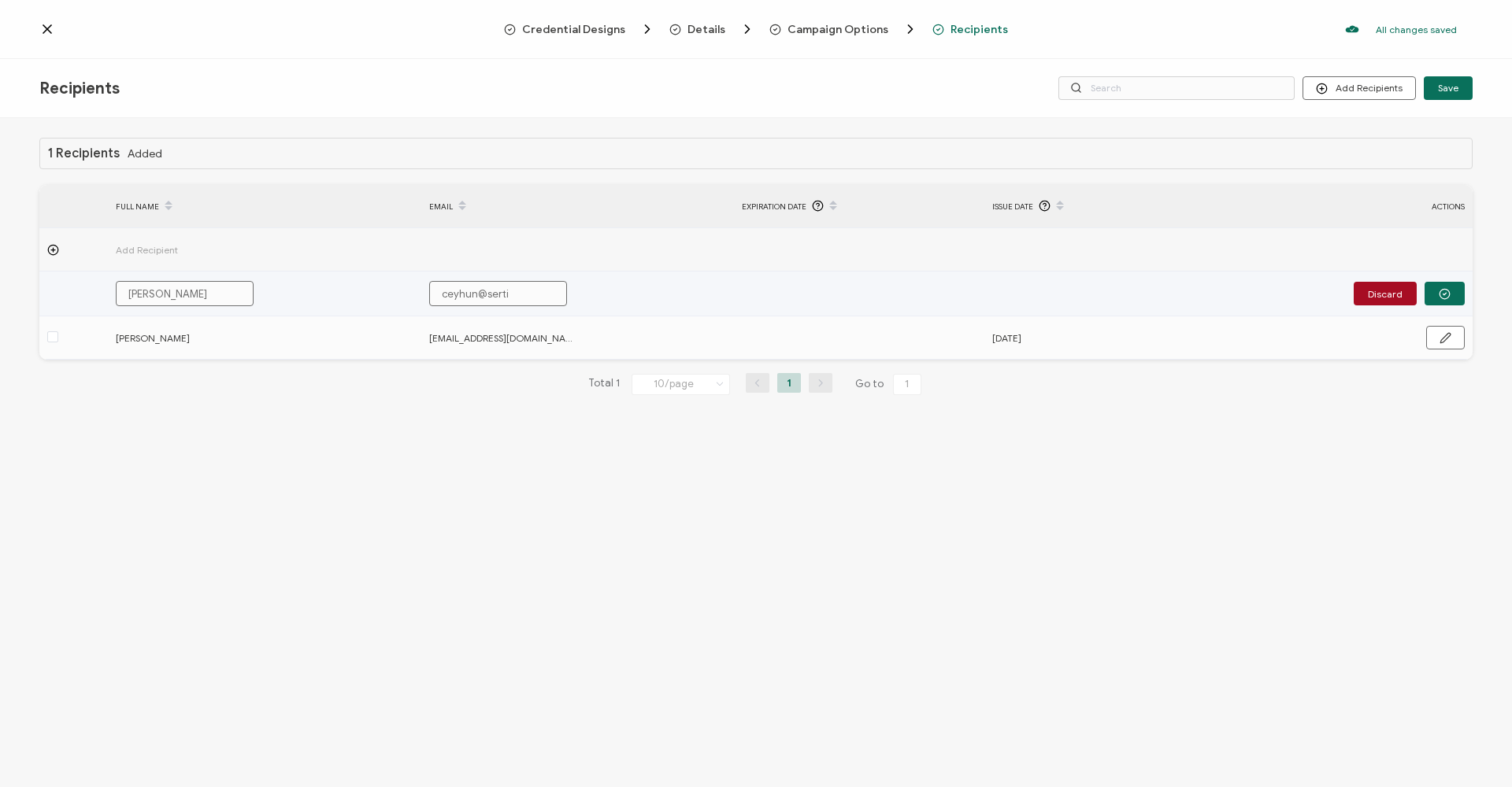
type input "ceyhun@sertif"
type input "ceyhun@sertifi"
type input "ceyhun@sertifie"
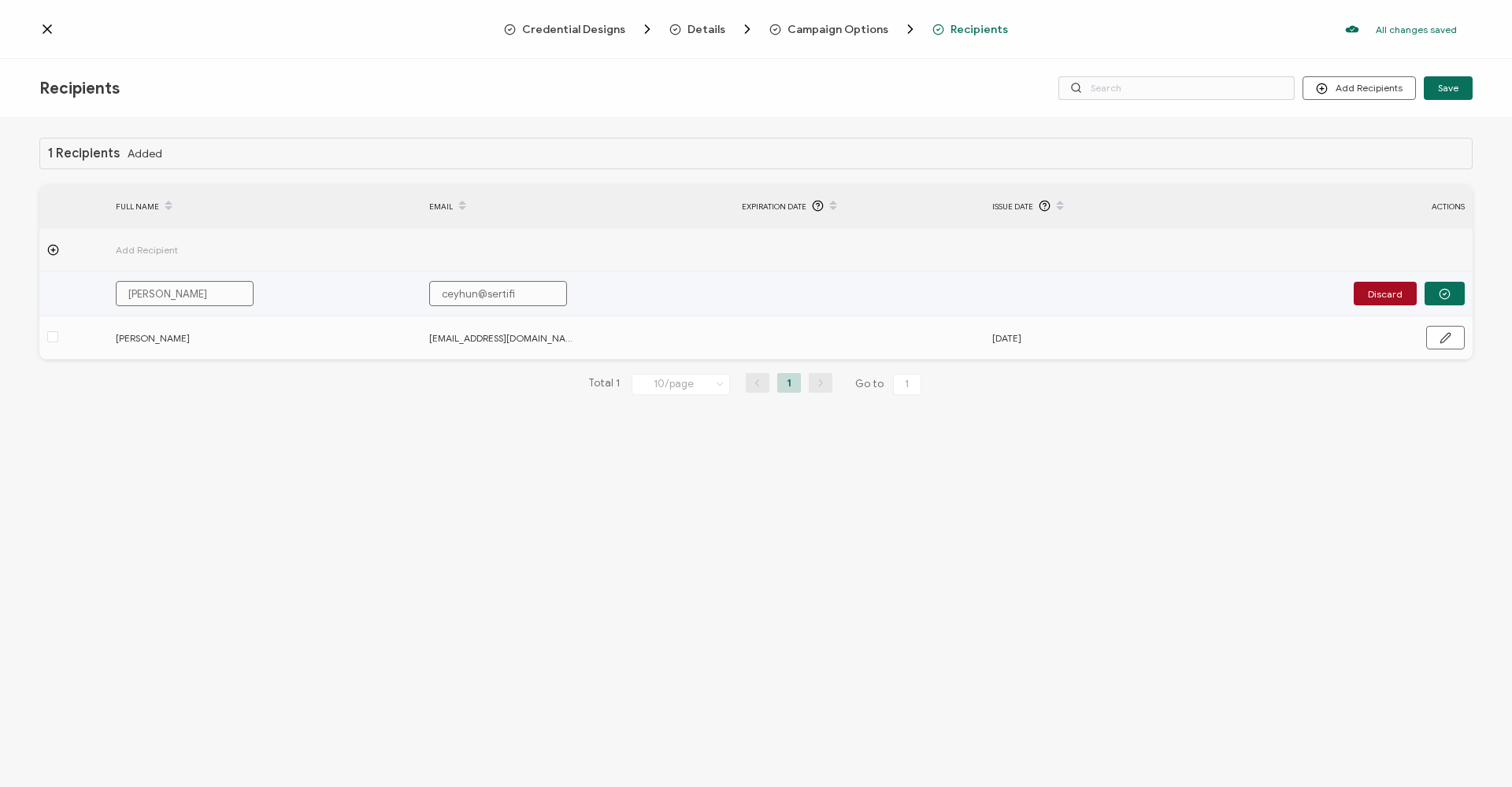
type input "ceyhun@sertifie"
type input "ceyhun@sertifier"
type input "ceyhun@sertifier."
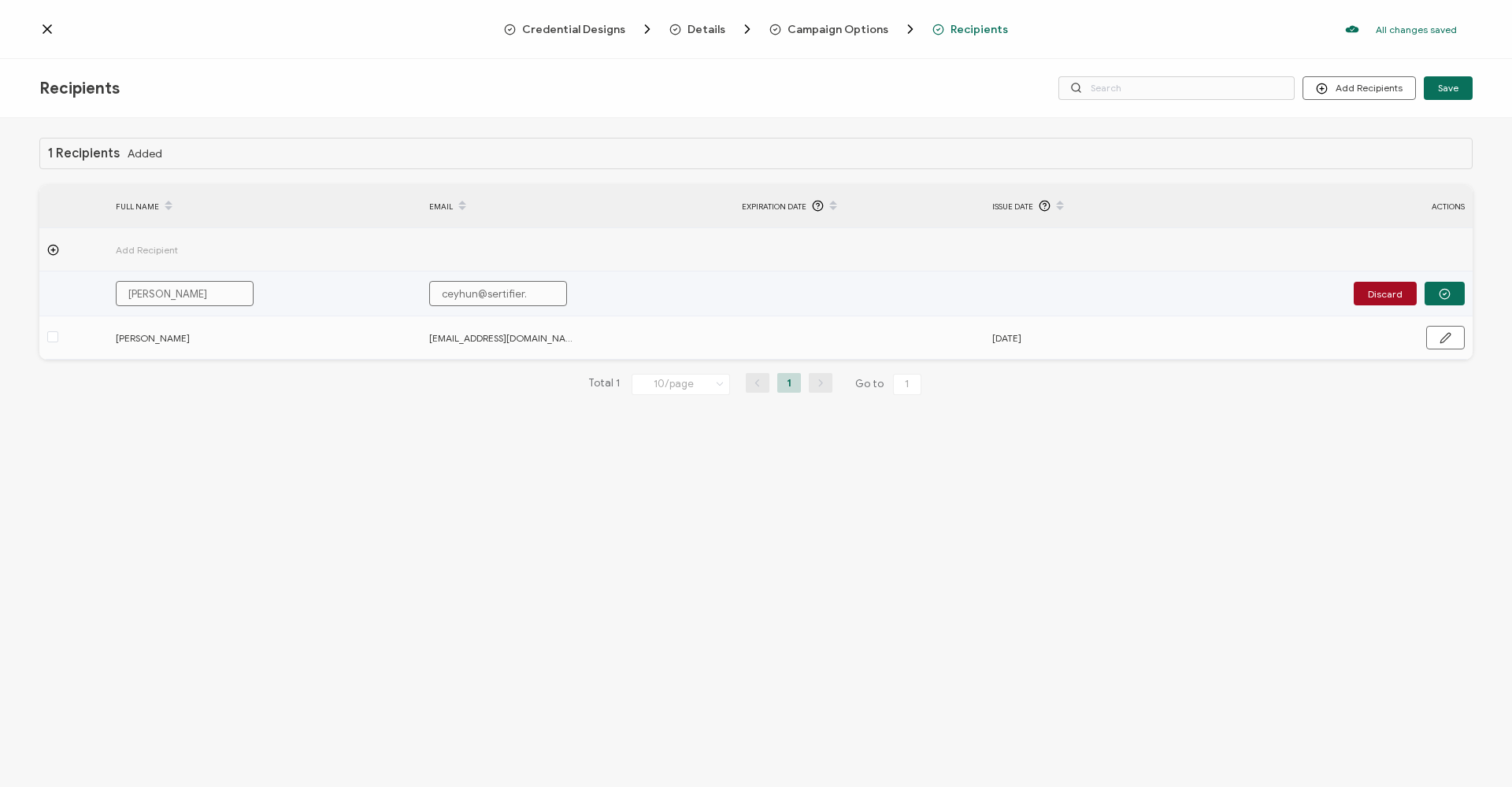
type input "ceyhun@sertifier.c"
type input "ceyhun@sertifier.co"
type input "ceyhun@sertifier.com"
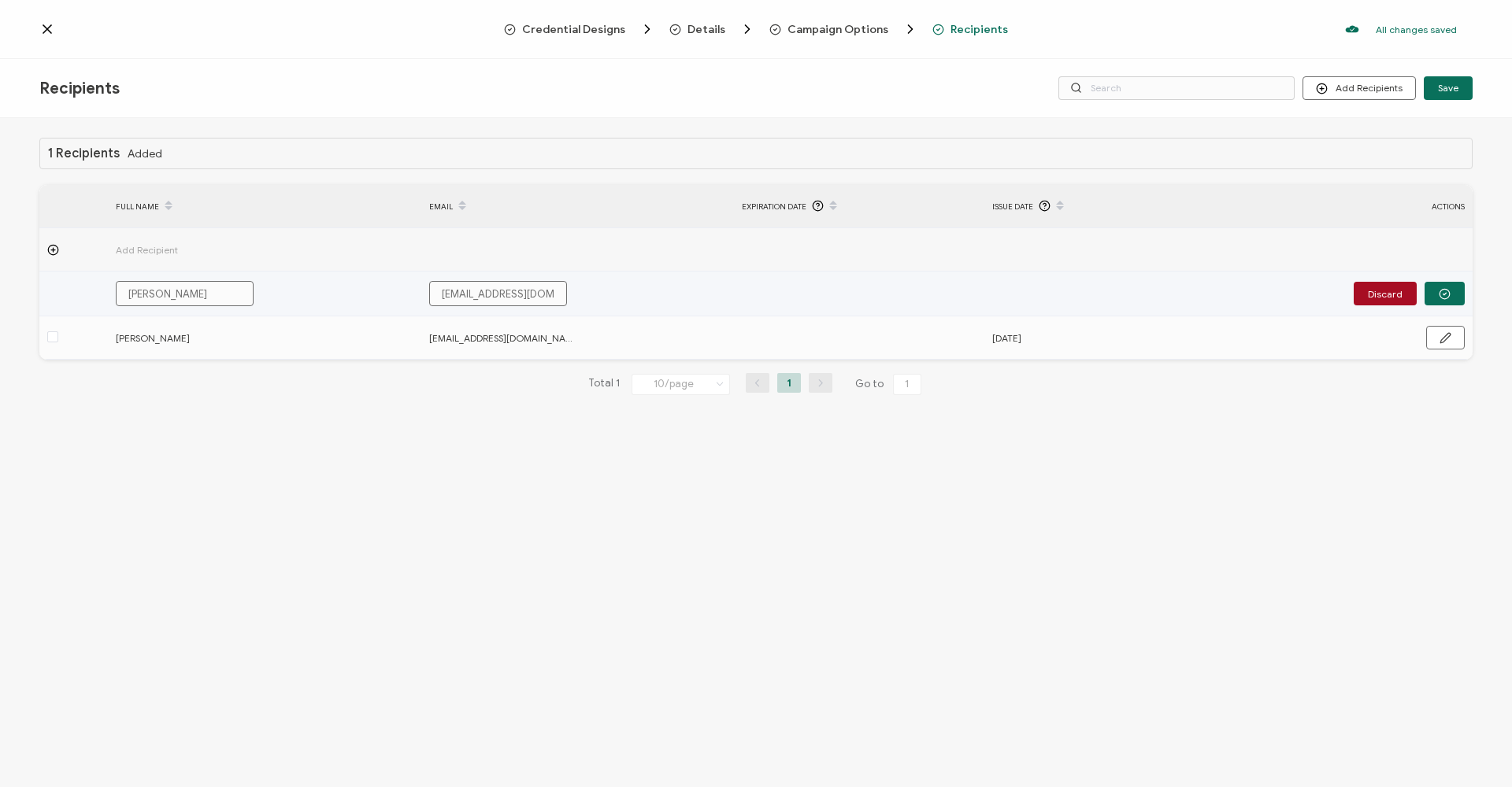
type input "ceyhun@sertifier.com"
click at [1454, 301] on button "button" at bounding box center [1444, 293] width 40 height 24
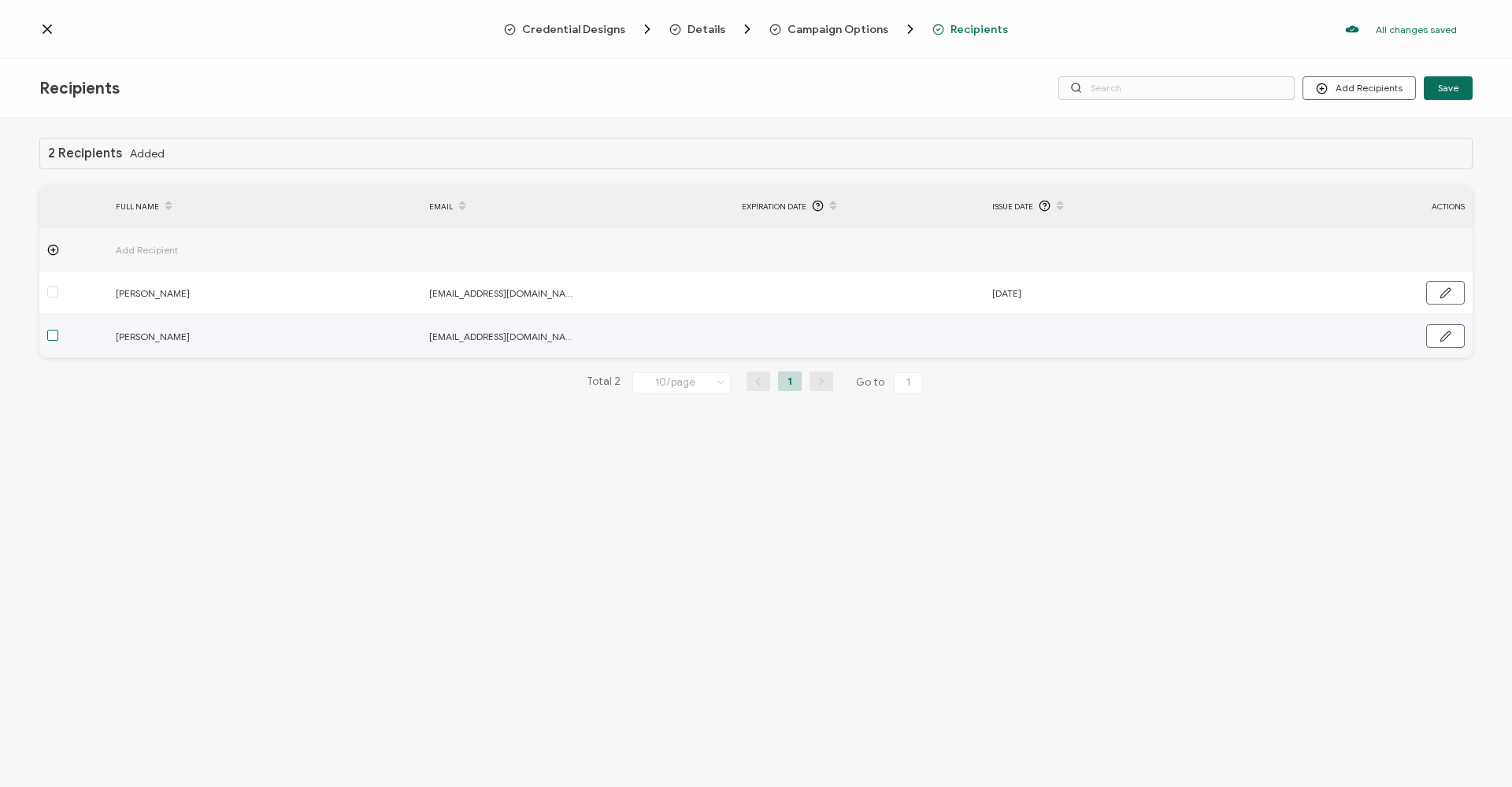
click at [54, 337] on span at bounding box center [52, 334] width 11 height 11
click at [58, 329] on input "checkbox" at bounding box center [58, 329] width 0 height 0
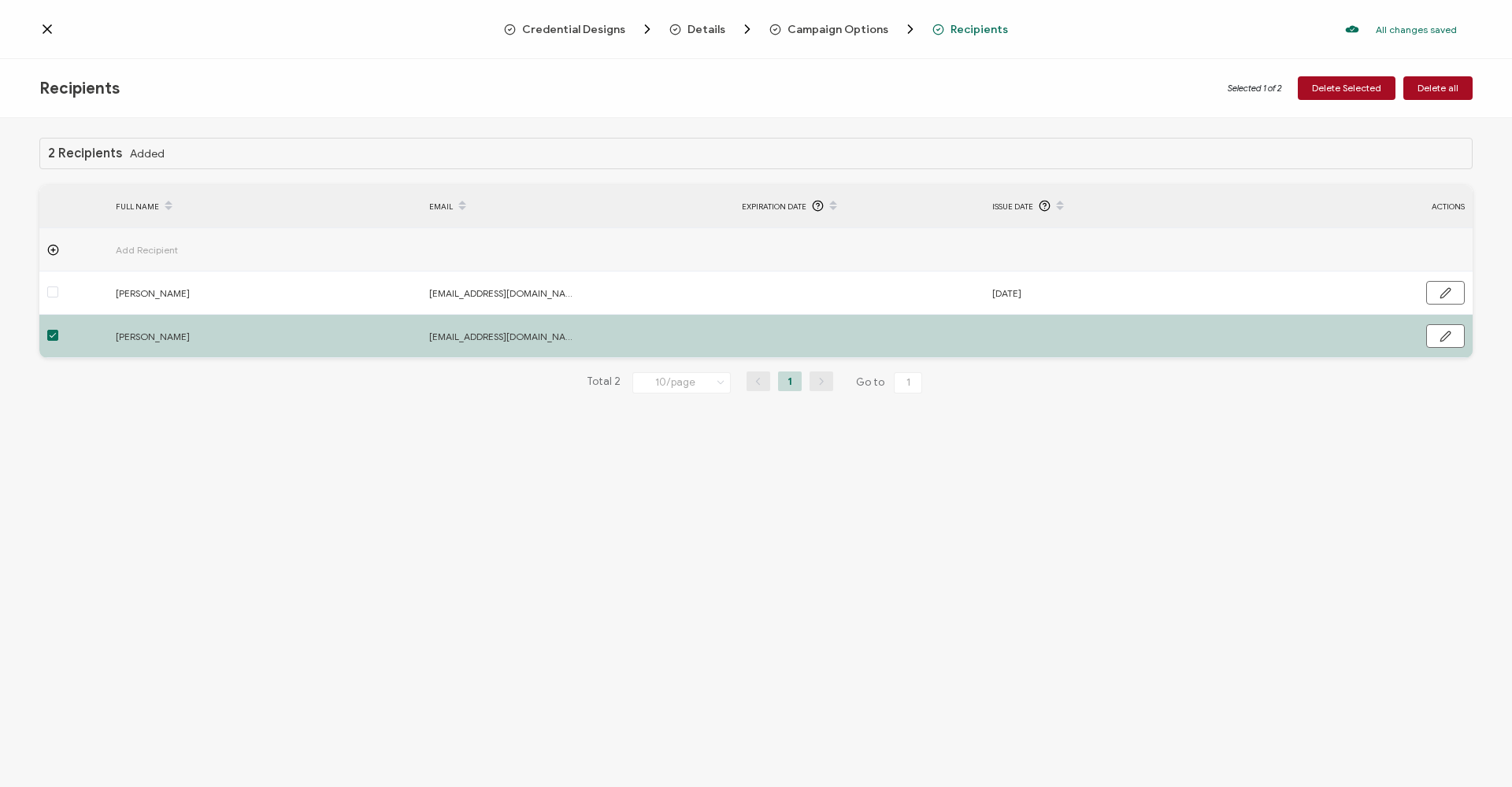
click at [54, 337] on span at bounding box center [52, 334] width 11 height 11
click at [58, 329] on input "checkbox" at bounding box center [58, 329] width 0 height 0
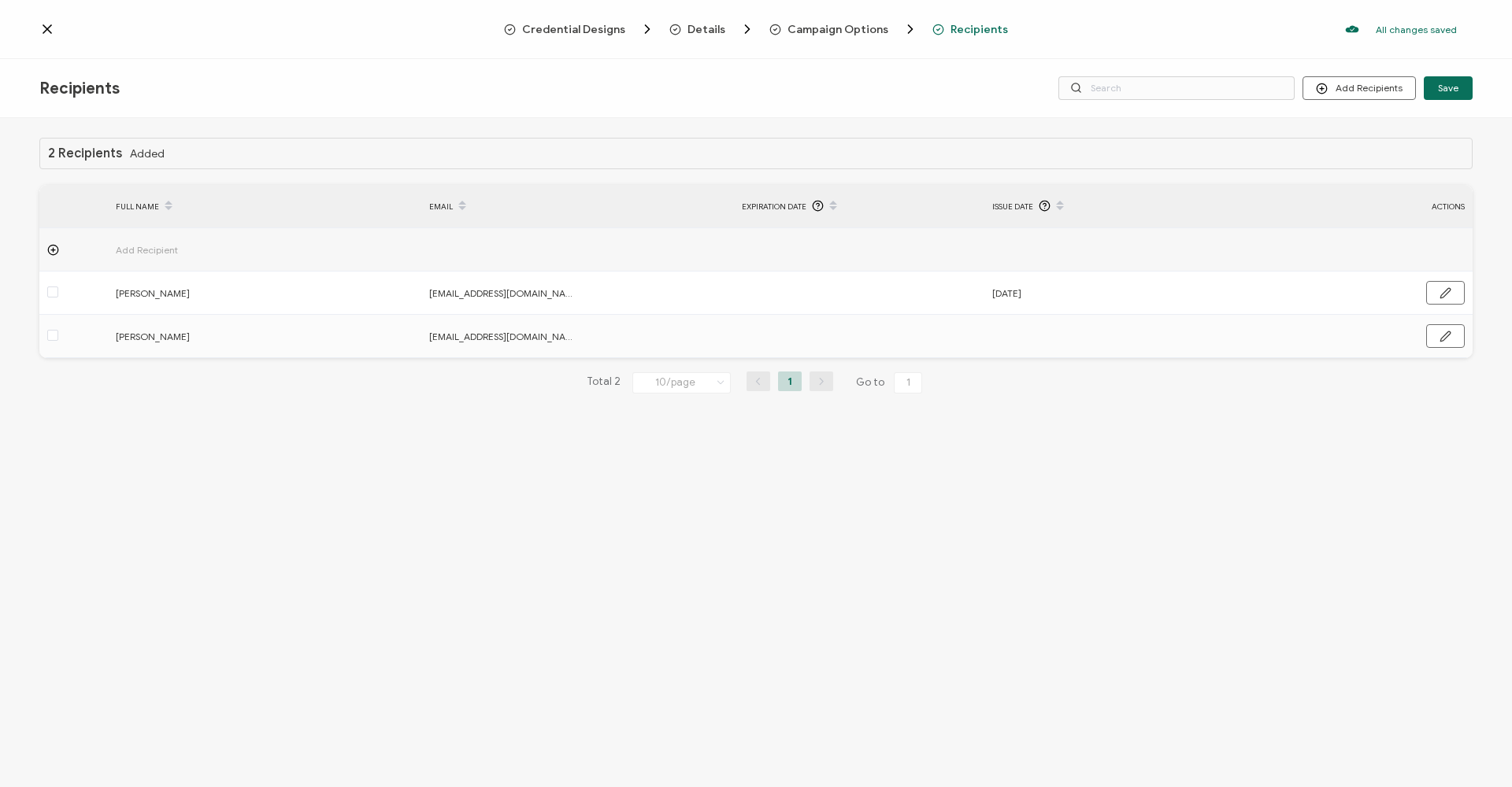
click at [144, 249] on span "Add Recipient" at bounding box center [191, 250] width 150 height 18
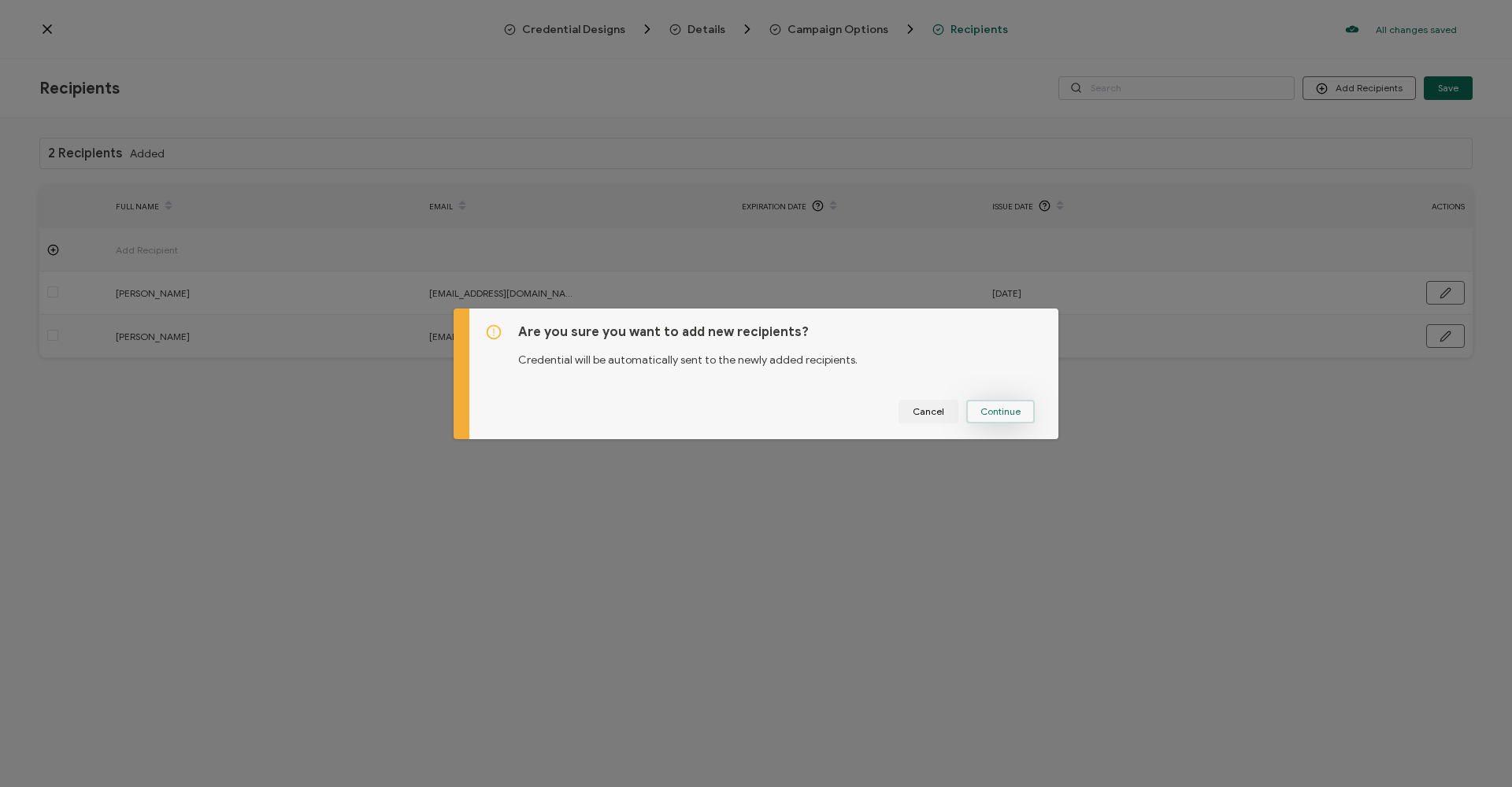
click at [984, 413] on span "Continue" at bounding box center [1000, 412] width 40 height 10
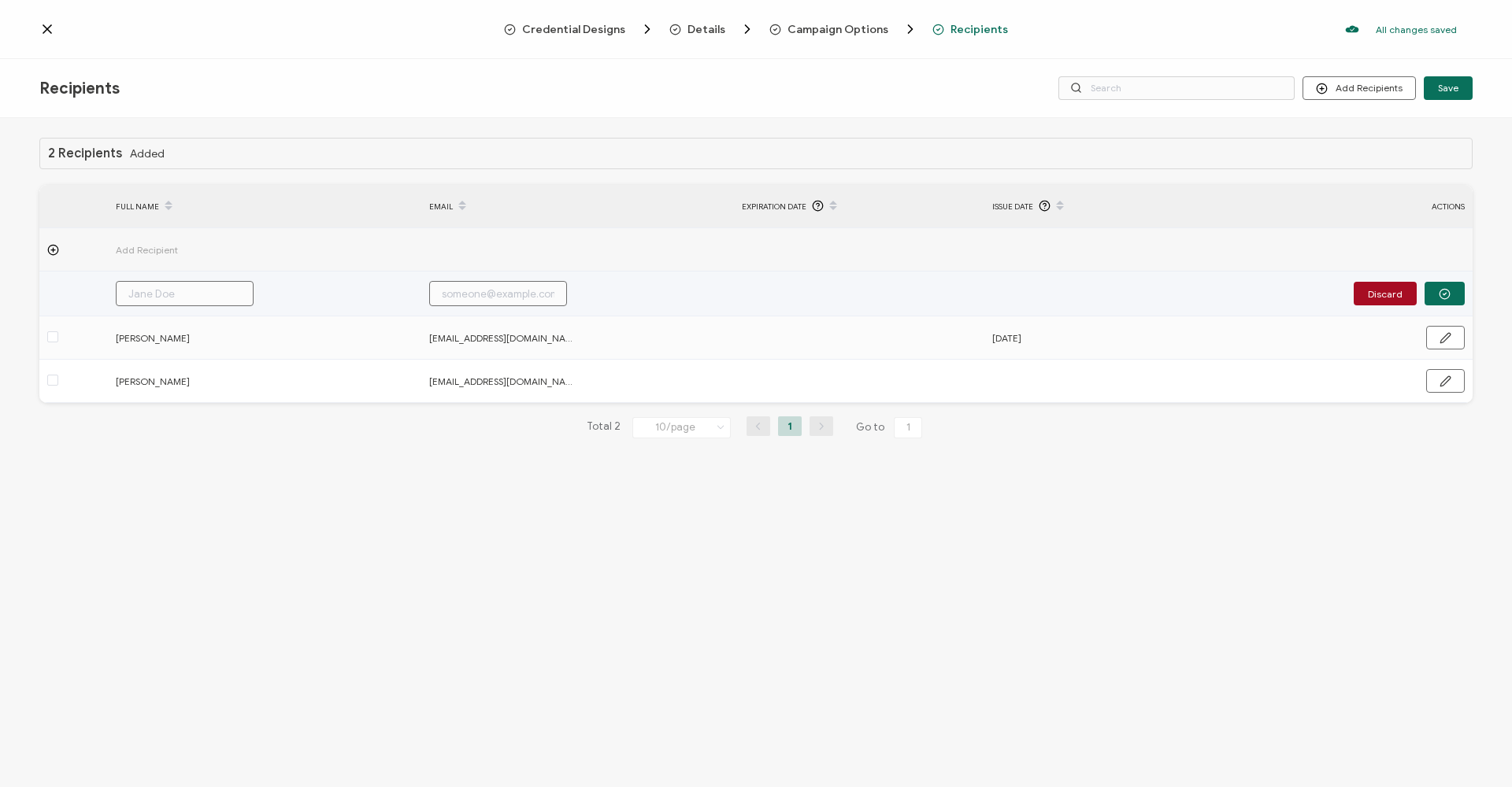
click at [165, 294] on input "text" at bounding box center [185, 293] width 138 height 25
paste input "Patali Tissera"
type input "Patali Tissera"
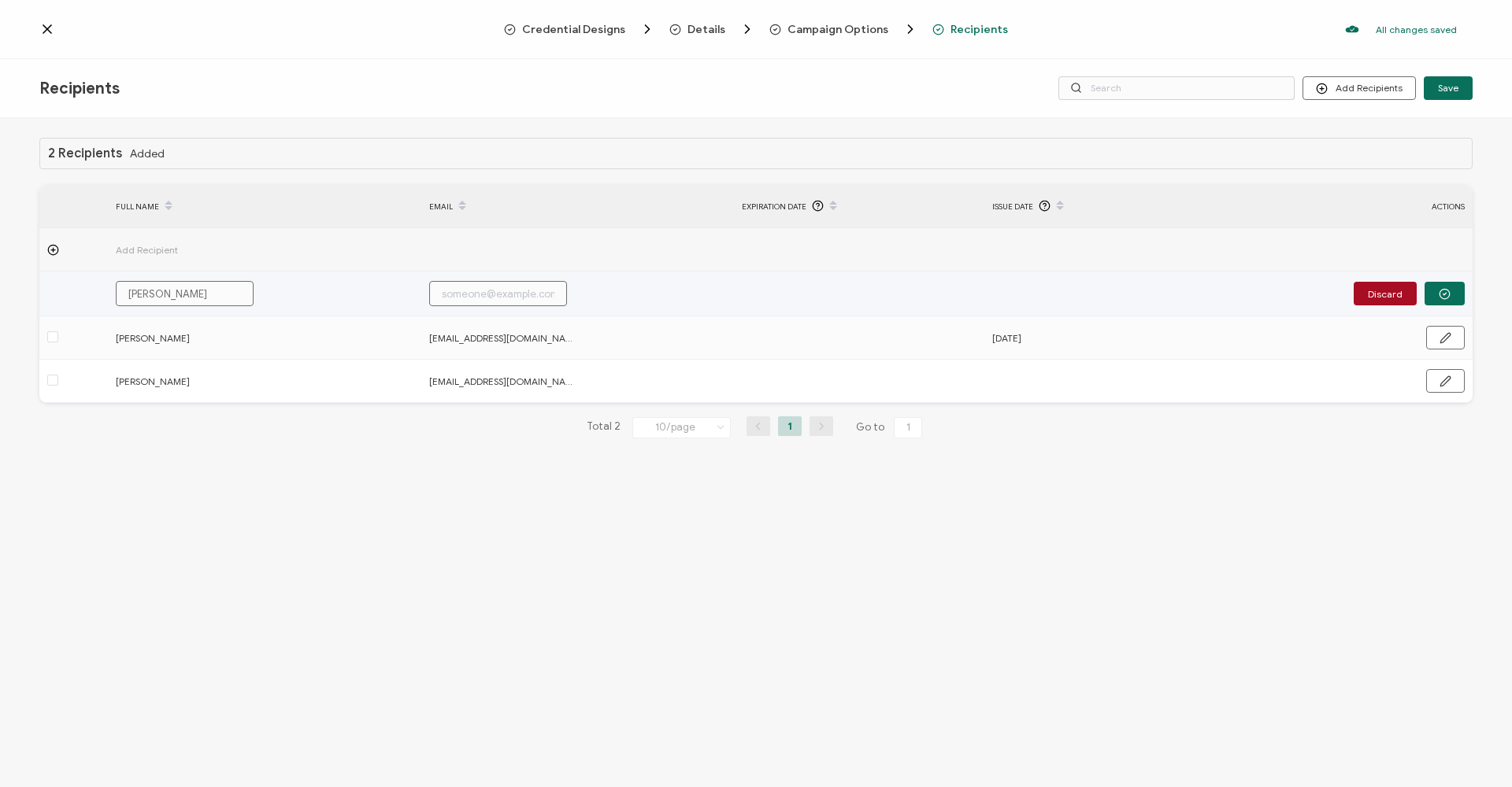
click at [474, 300] on input "text" at bounding box center [498, 293] width 138 height 25
paste input "Patali.Tissera@sysco.com"
type input "Patali.Tissera@sysco.com"
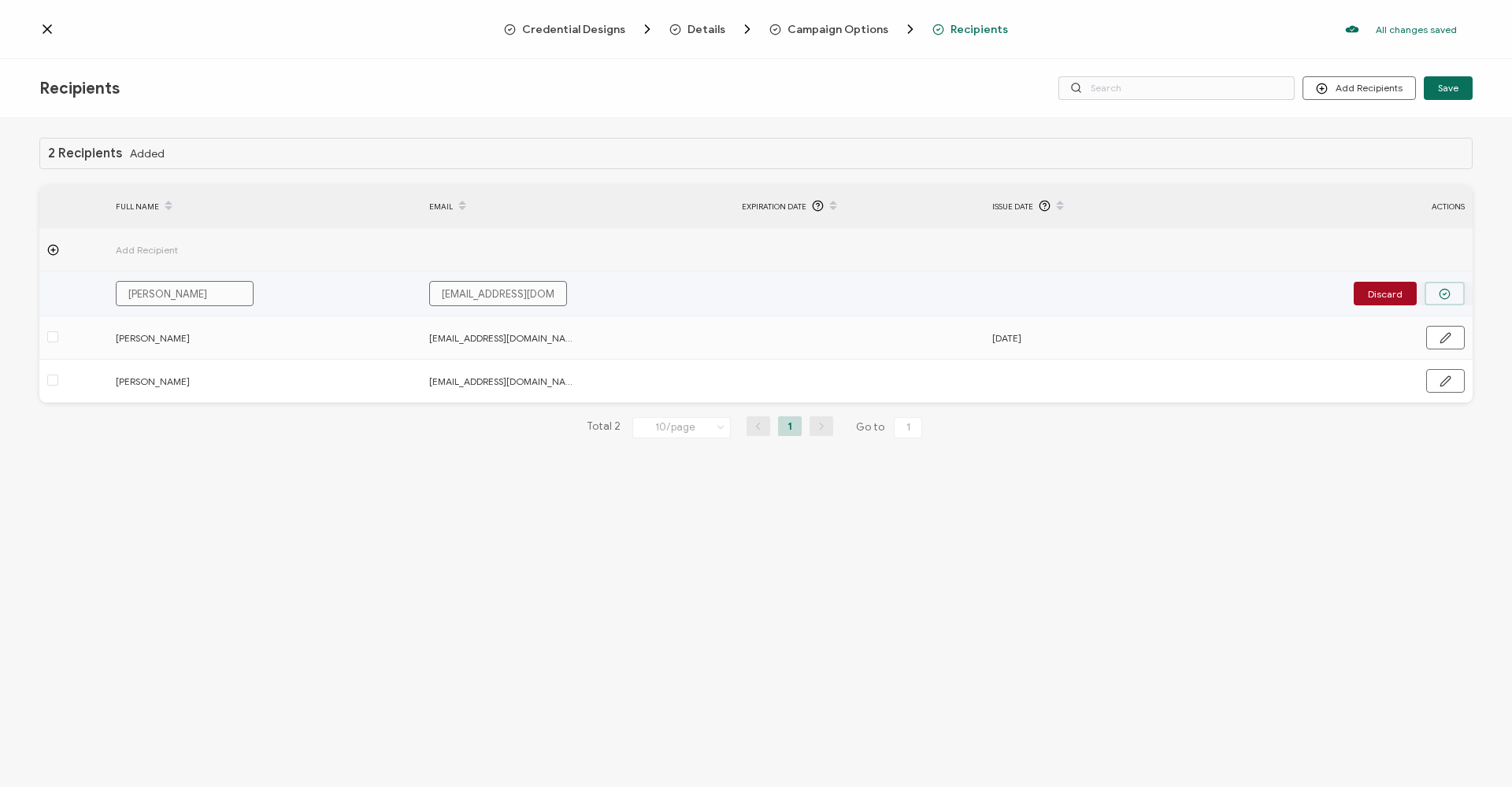
click at [1446, 291] on icon "button" at bounding box center [1444, 293] width 11 height 11
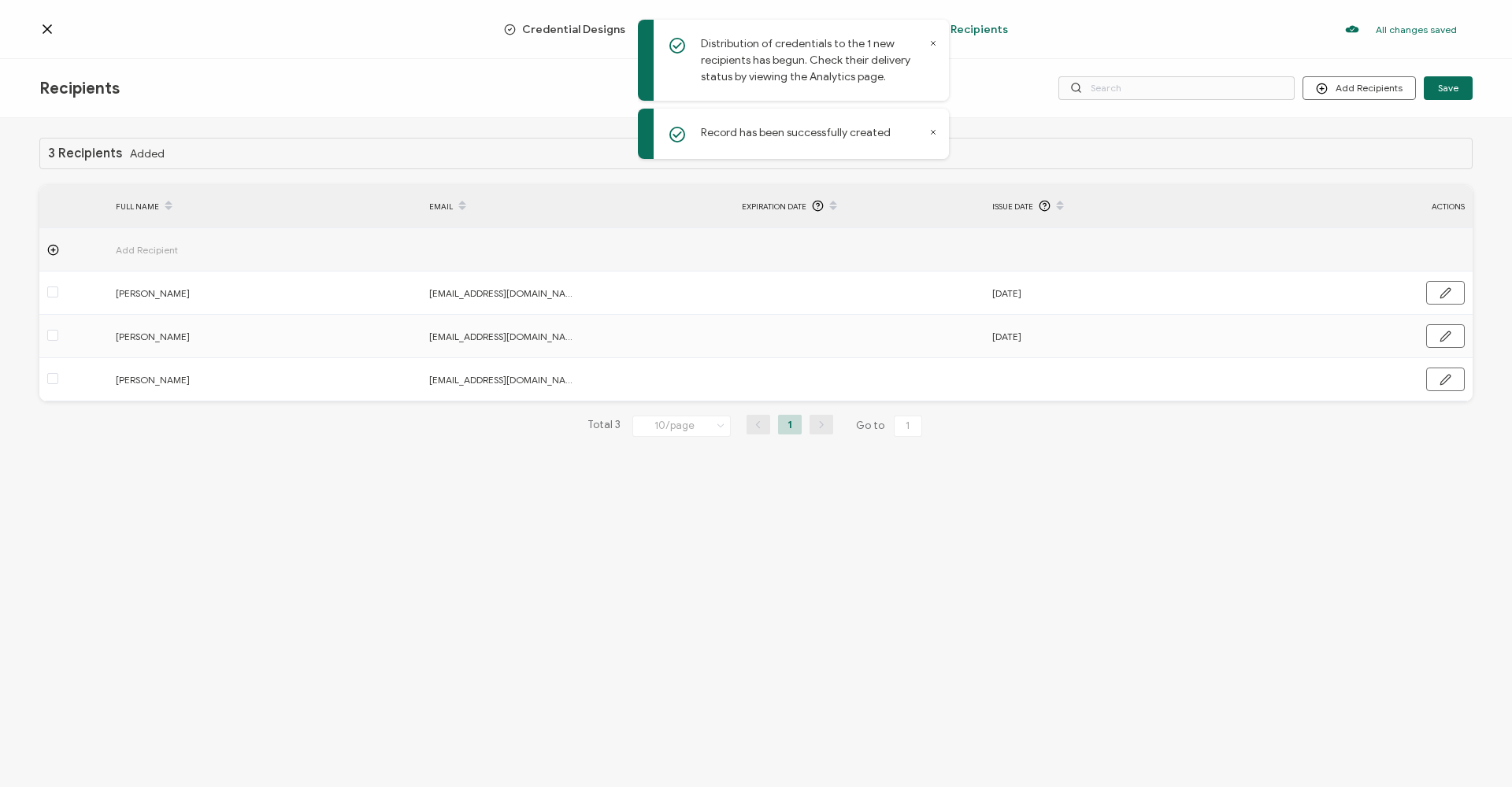
click at [49, 33] on icon at bounding box center [47, 29] width 16 height 16
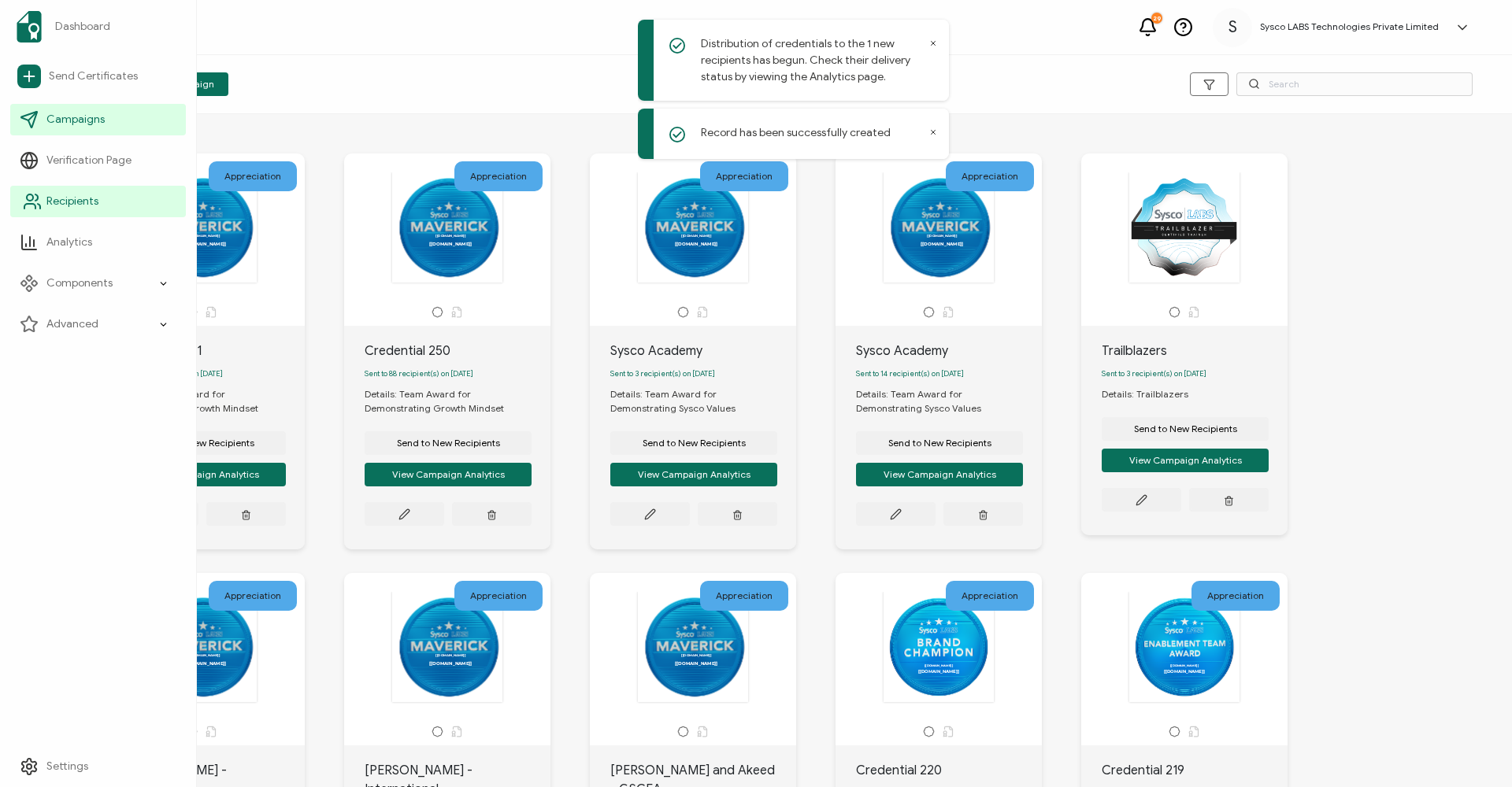
click at [87, 209] on link "Recipients" at bounding box center [98, 201] width 176 height 32
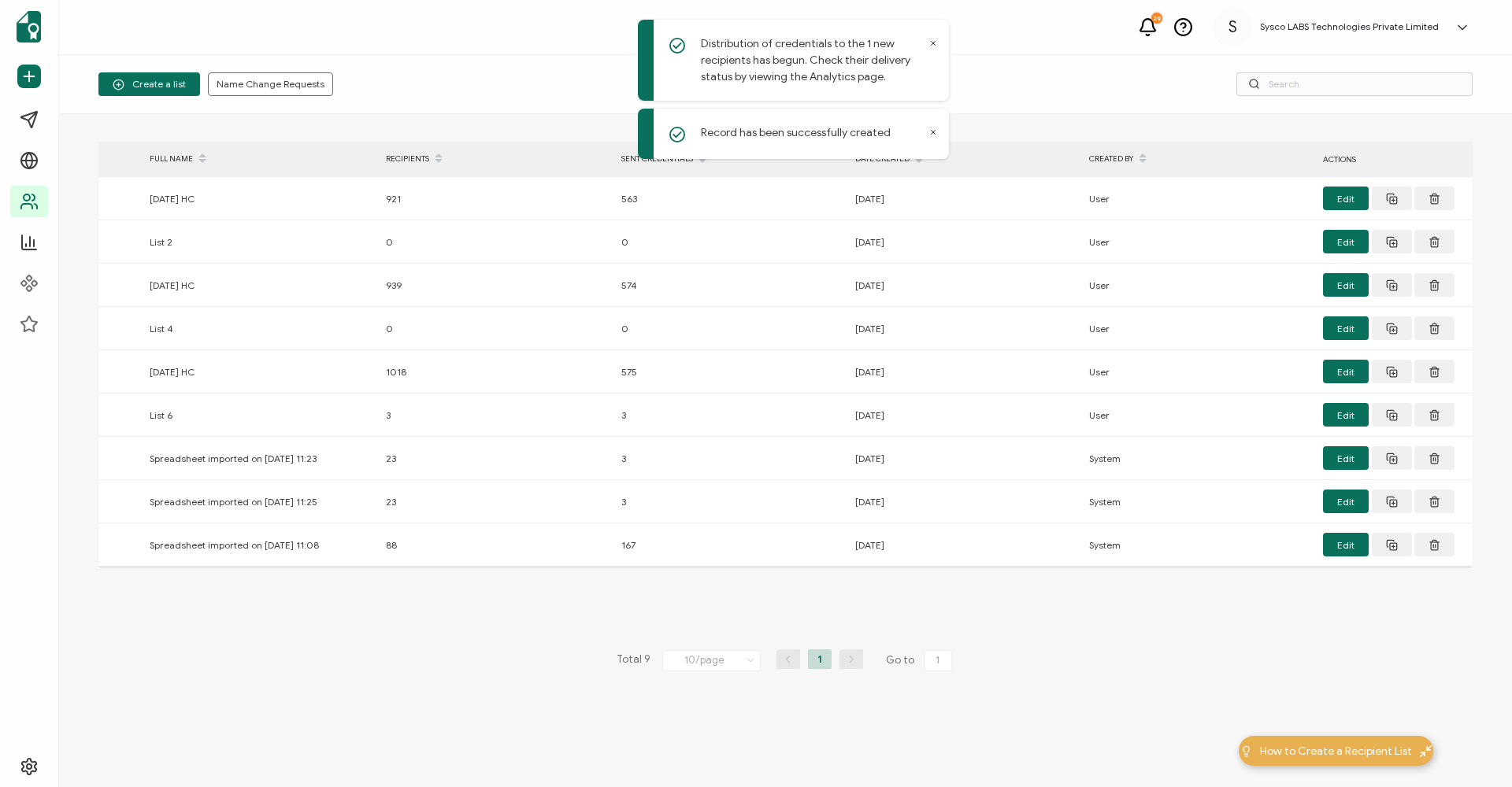
click at [929, 40] on icon at bounding box center [933, 43] width 8 height 8
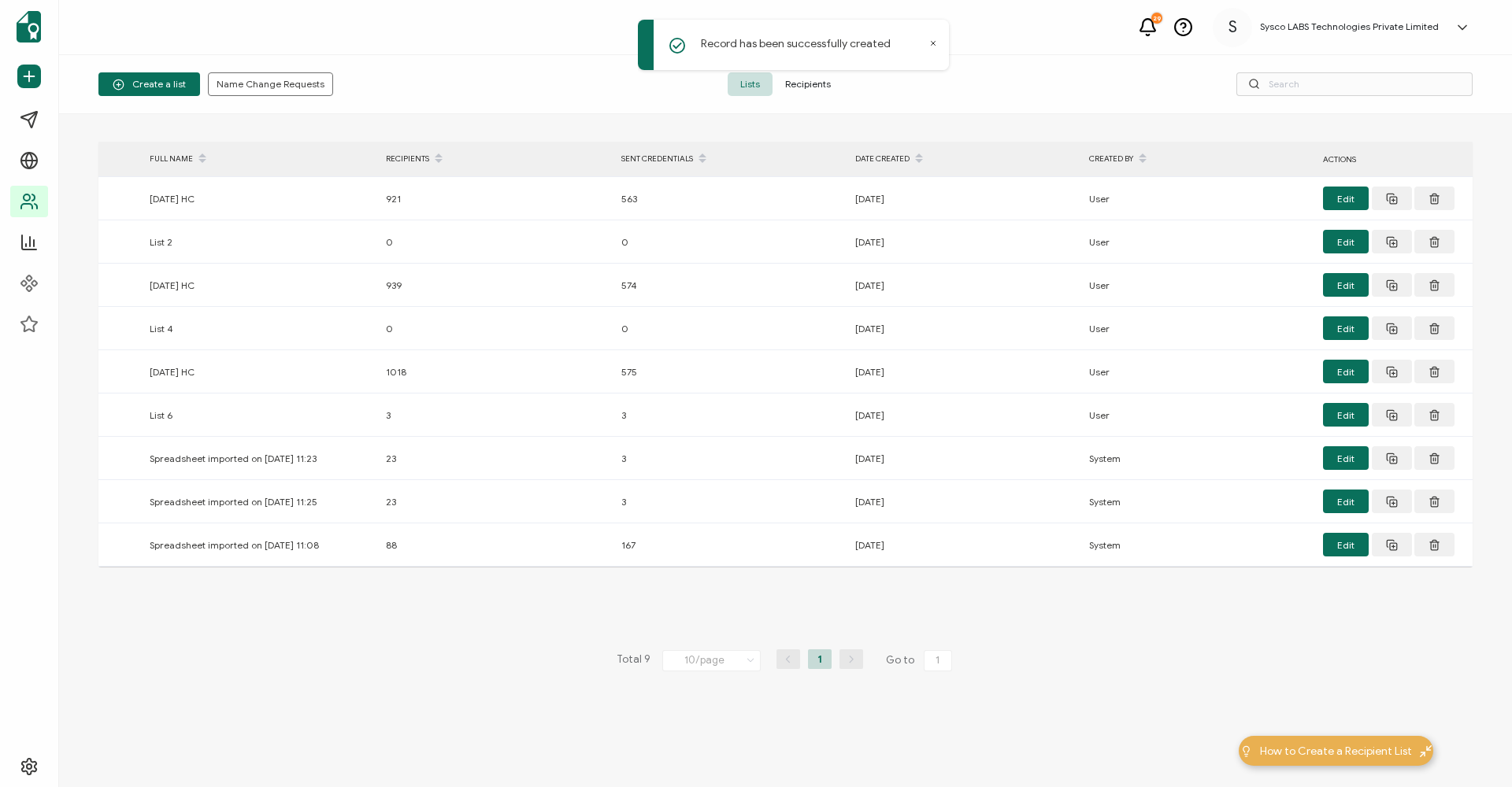
click at [817, 77] on div "Record has been successfully created" at bounding box center [795, 47] width 315 height 62
click at [817, 80] on span "Recipients" at bounding box center [808, 84] width 71 height 24
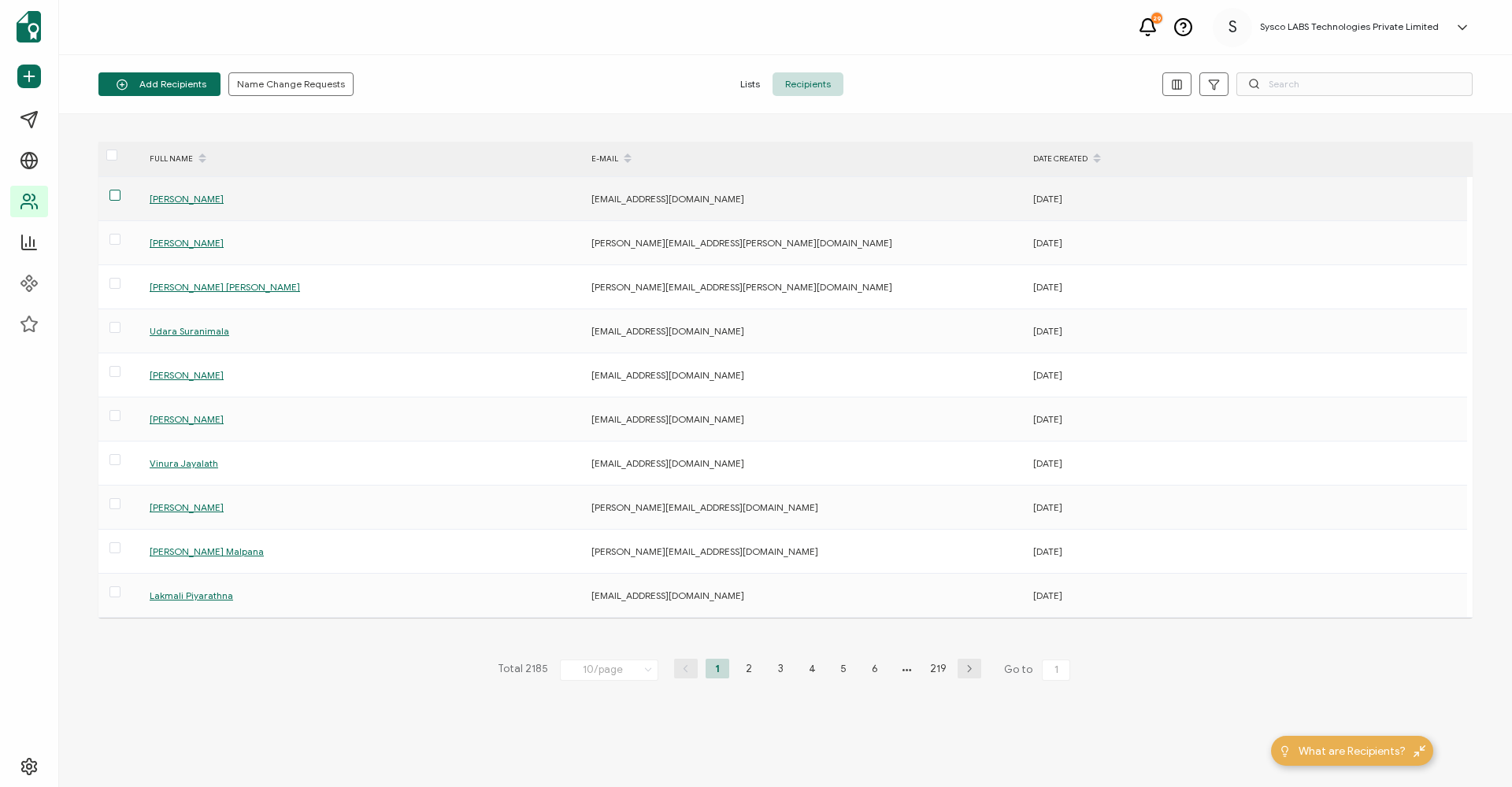
click at [110, 197] on span at bounding box center [114, 195] width 11 height 11
click at [120, 190] on input "checkbox" at bounding box center [120, 190] width 0 height 0
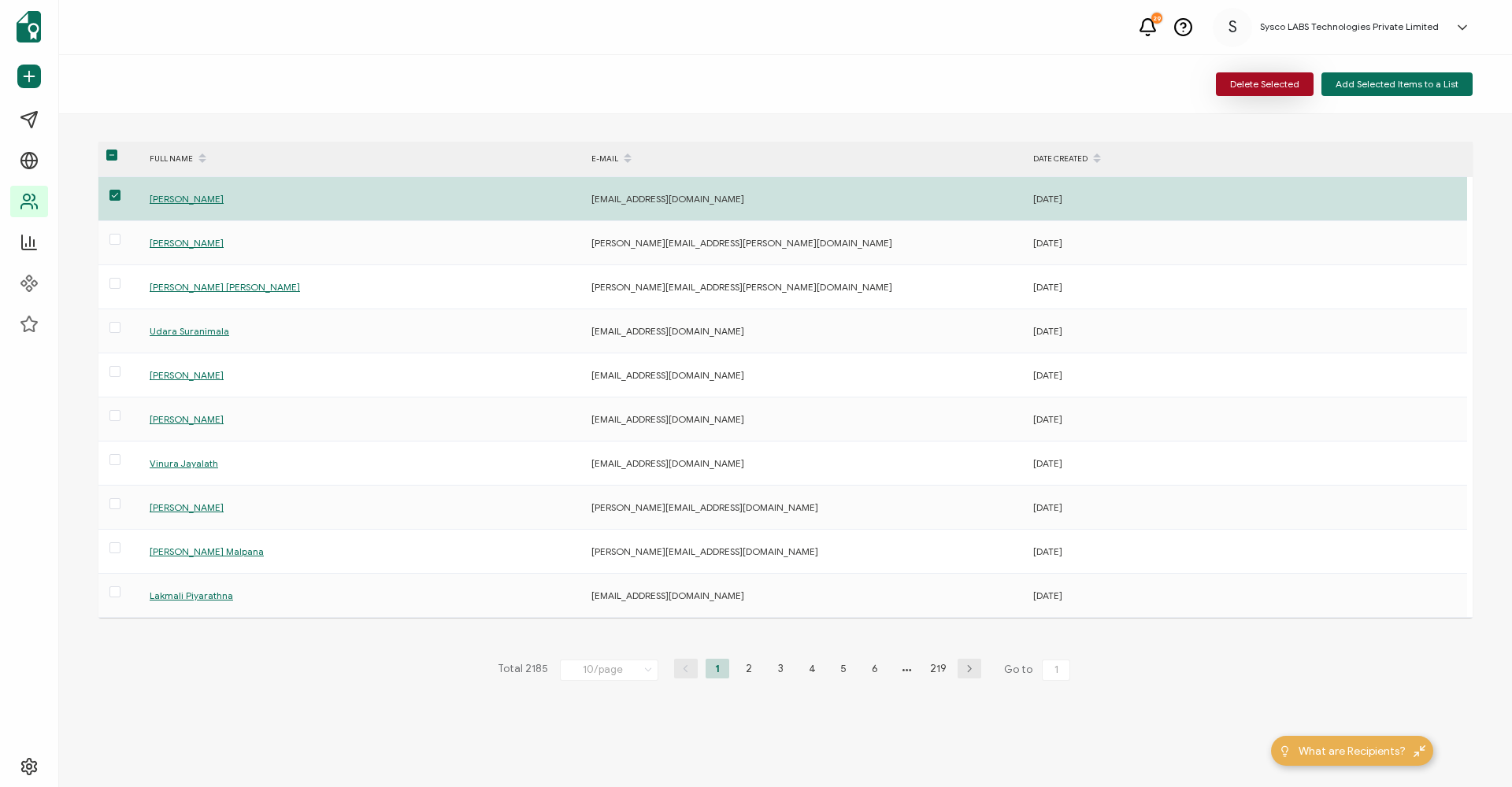
click at [1267, 89] on span "Delete Selected" at bounding box center [1264, 84] width 70 height 10
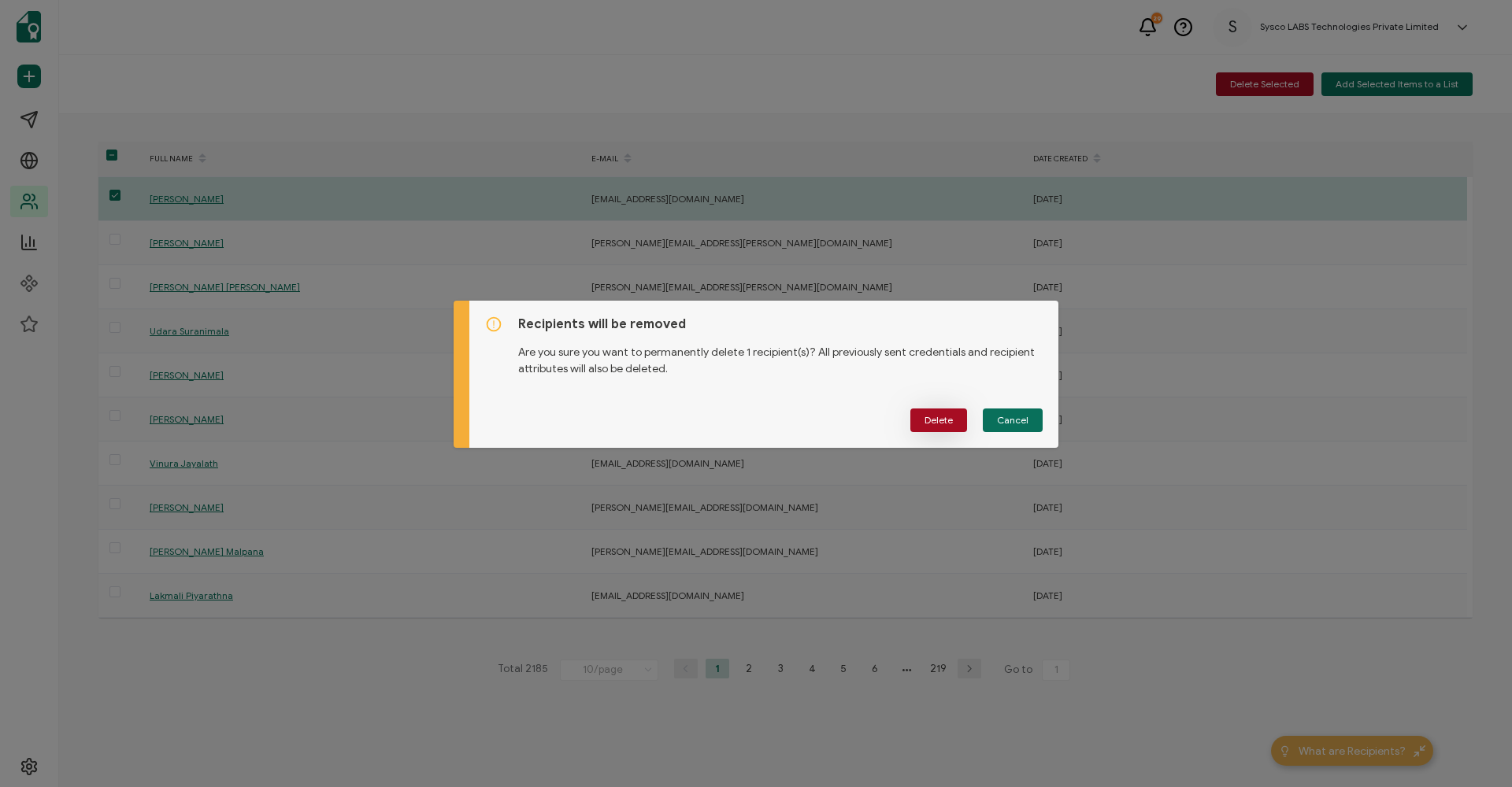
click at [939, 416] on span "Delete" at bounding box center [938, 420] width 29 height 10
